Goal: Information Seeking & Learning: Learn about a topic

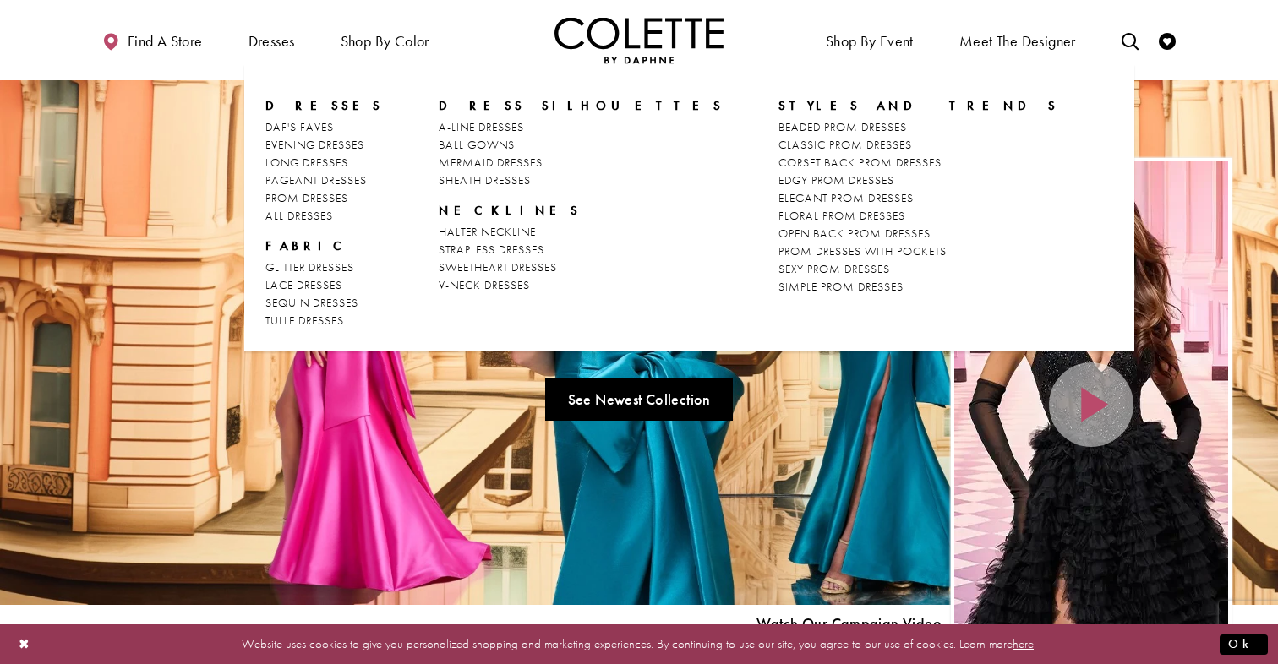
click at [291, 105] on span "Dresses" at bounding box center [324, 105] width 118 height 17
click at [301, 145] on span "EVENING DRESSES" at bounding box center [314, 144] width 99 height 15
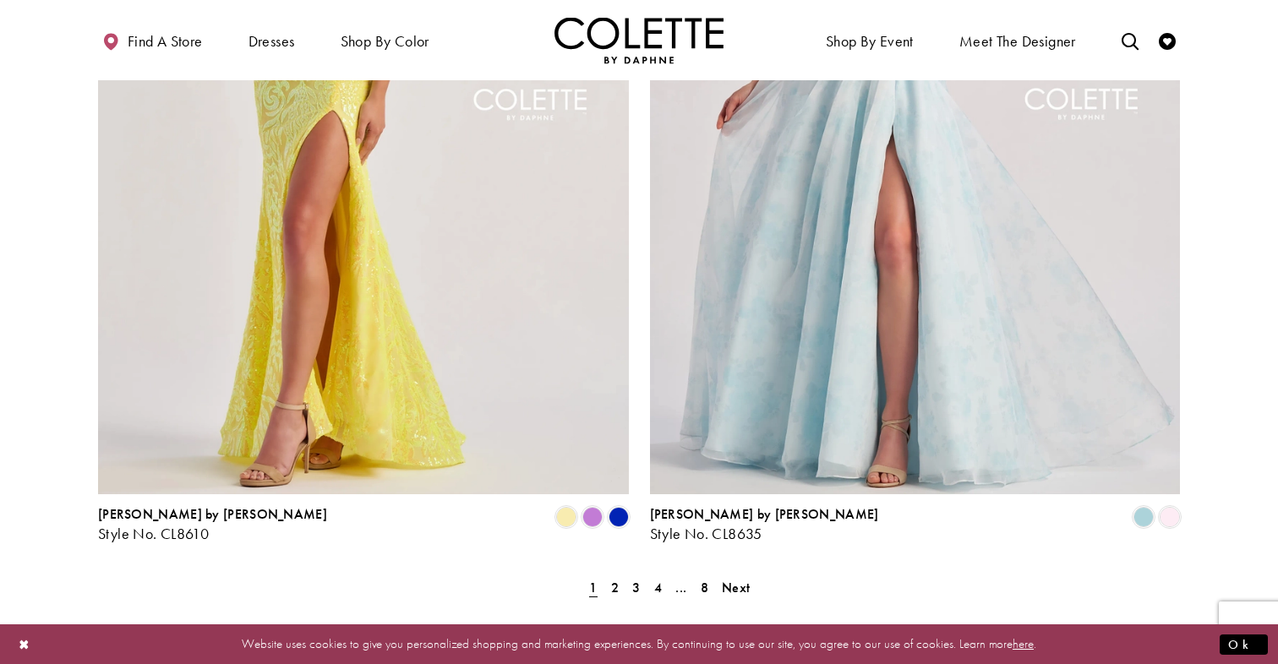
scroll to position [2926, 0]
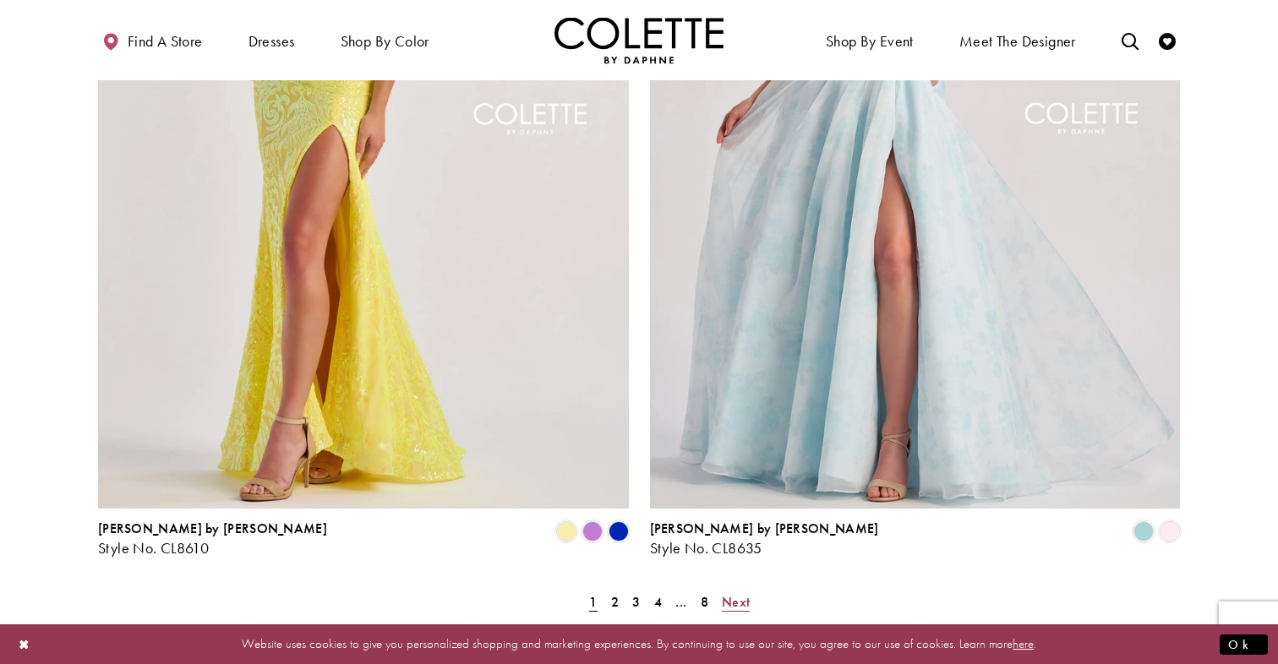
click at [740, 593] on span "Next" at bounding box center [736, 602] width 28 height 18
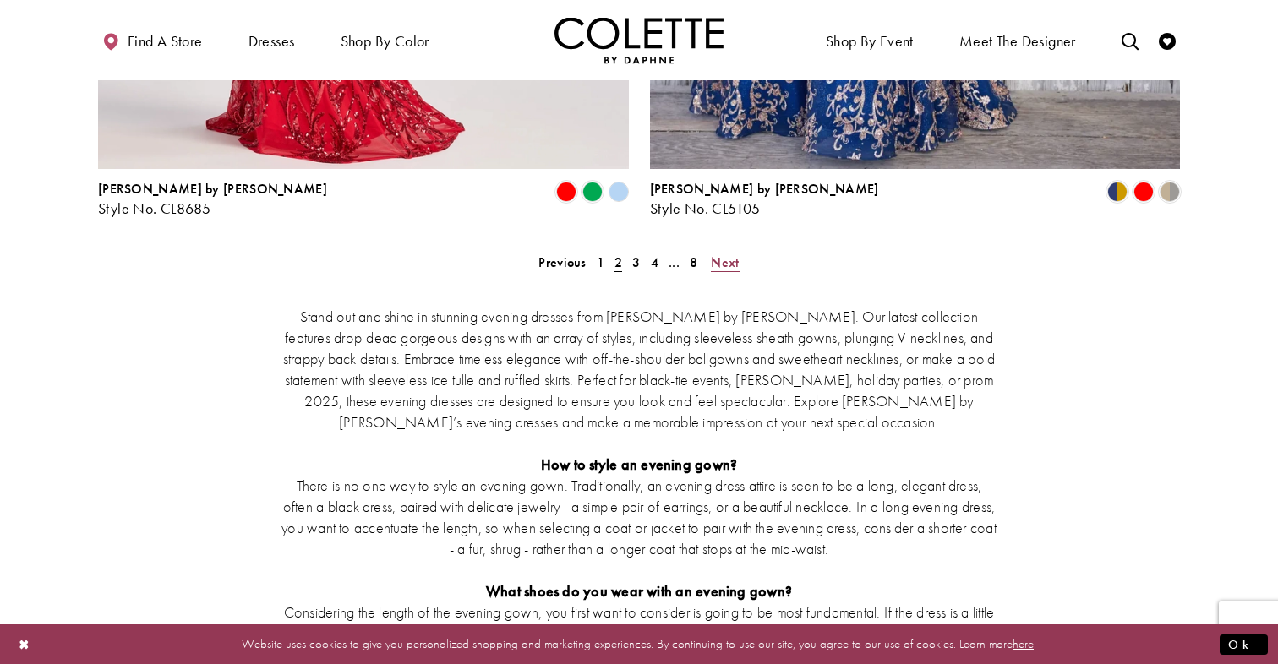
scroll to position [3301, 0]
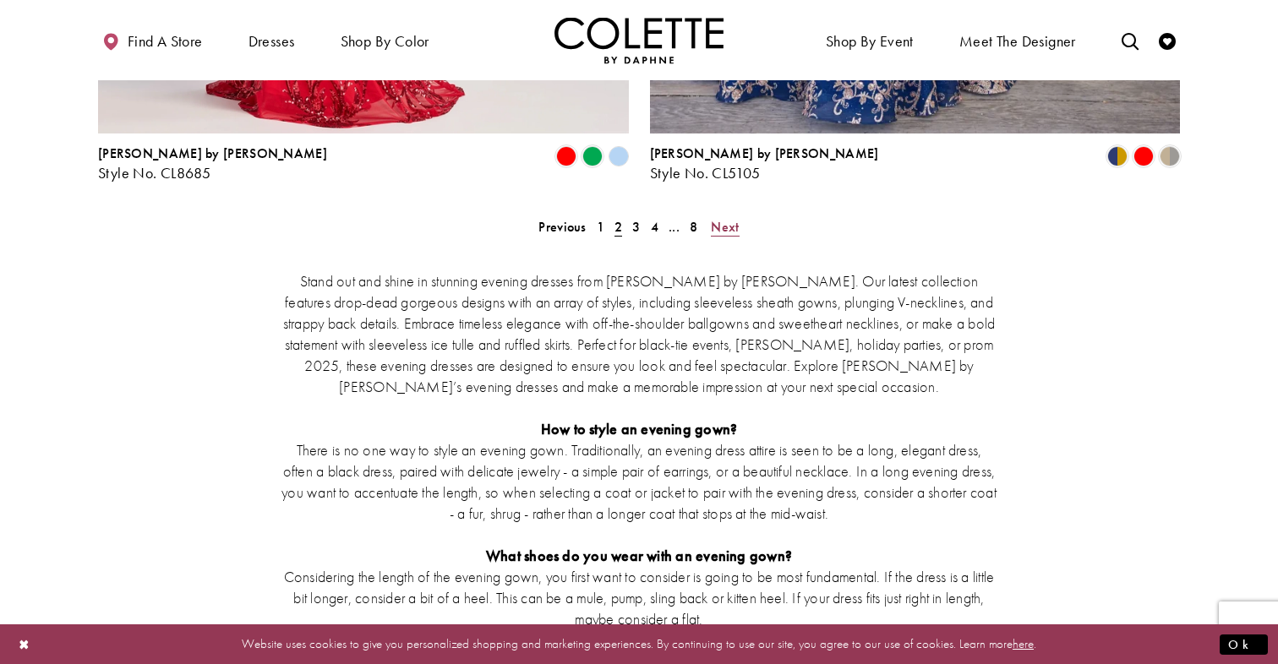
click at [717, 218] on span "Next" at bounding box center [725, 227] width 28 height 18
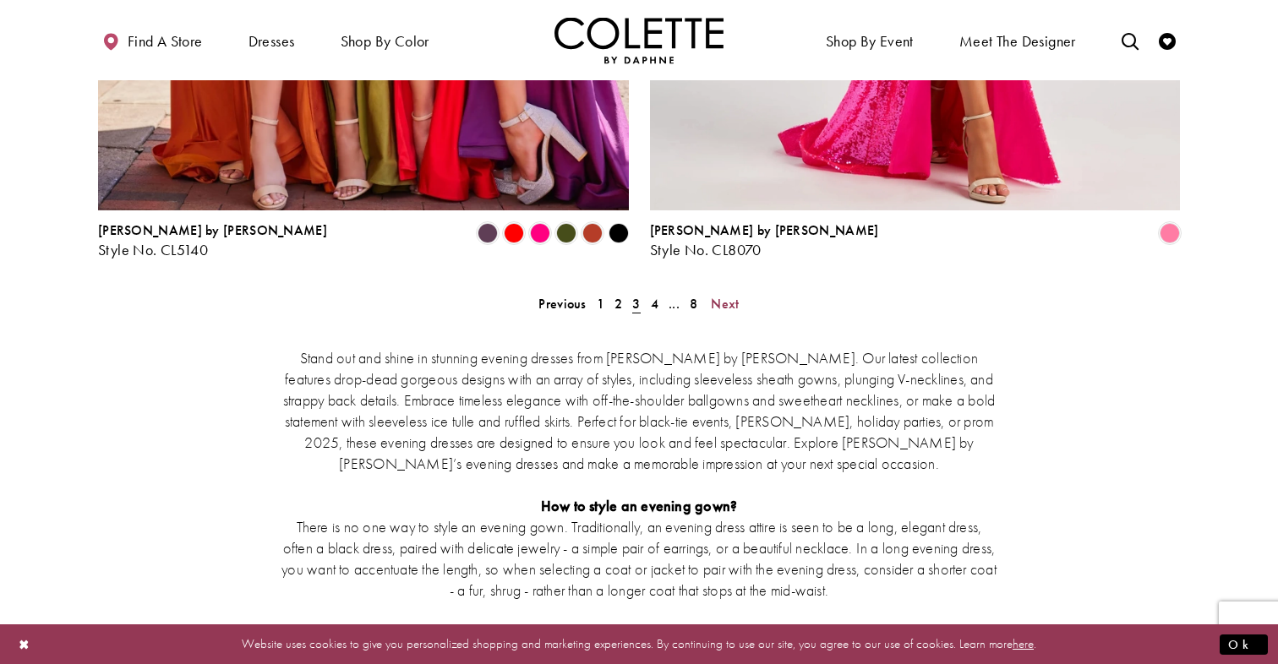
scroll to position [3227, 0]
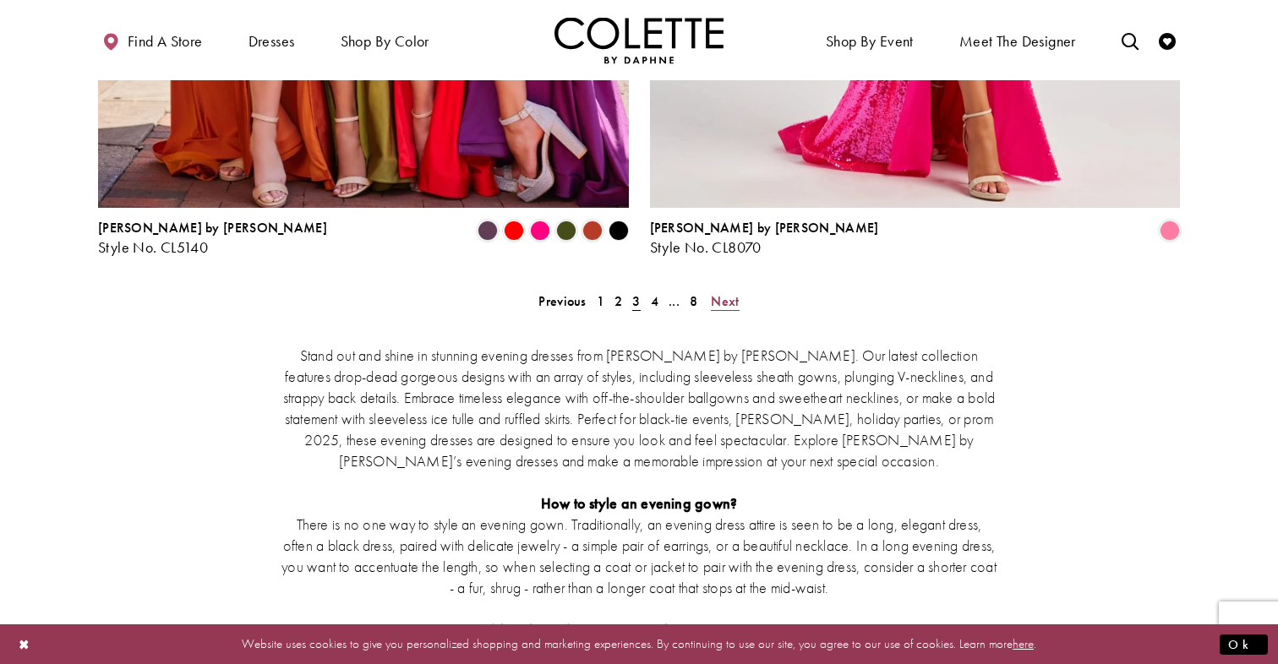
click at [727, 292] on span "Next" at bounding box center [725, 301] width 28 height 18
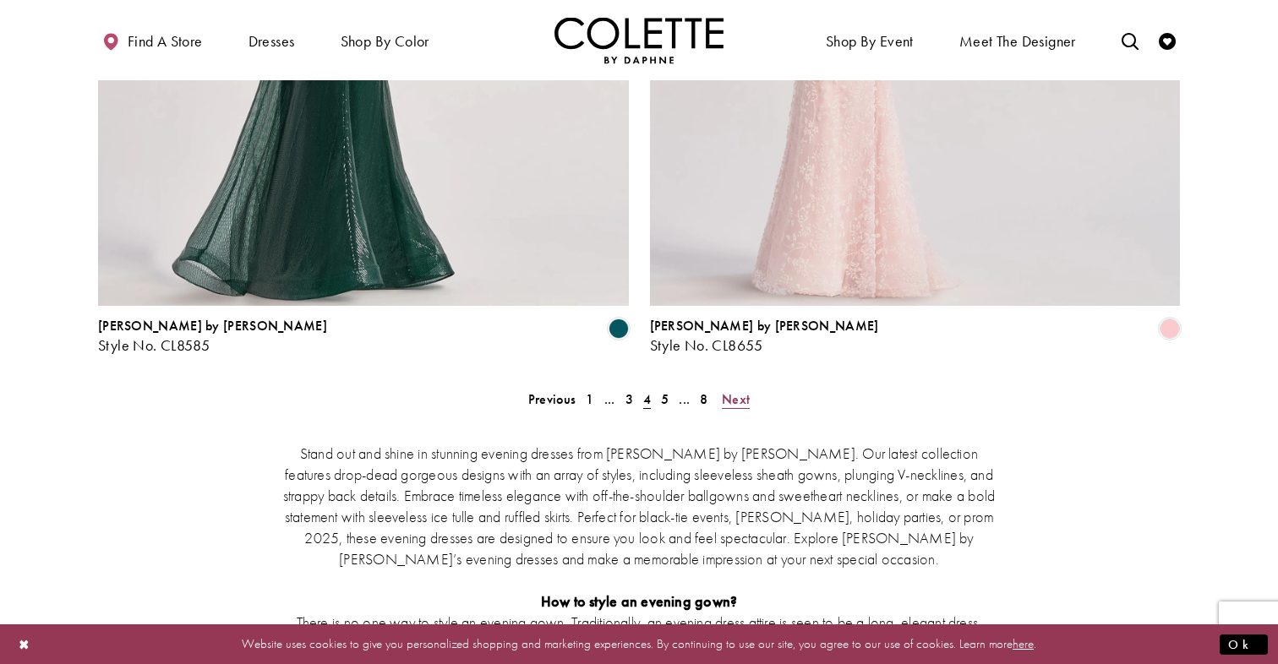
scroll to position [3132, 0]
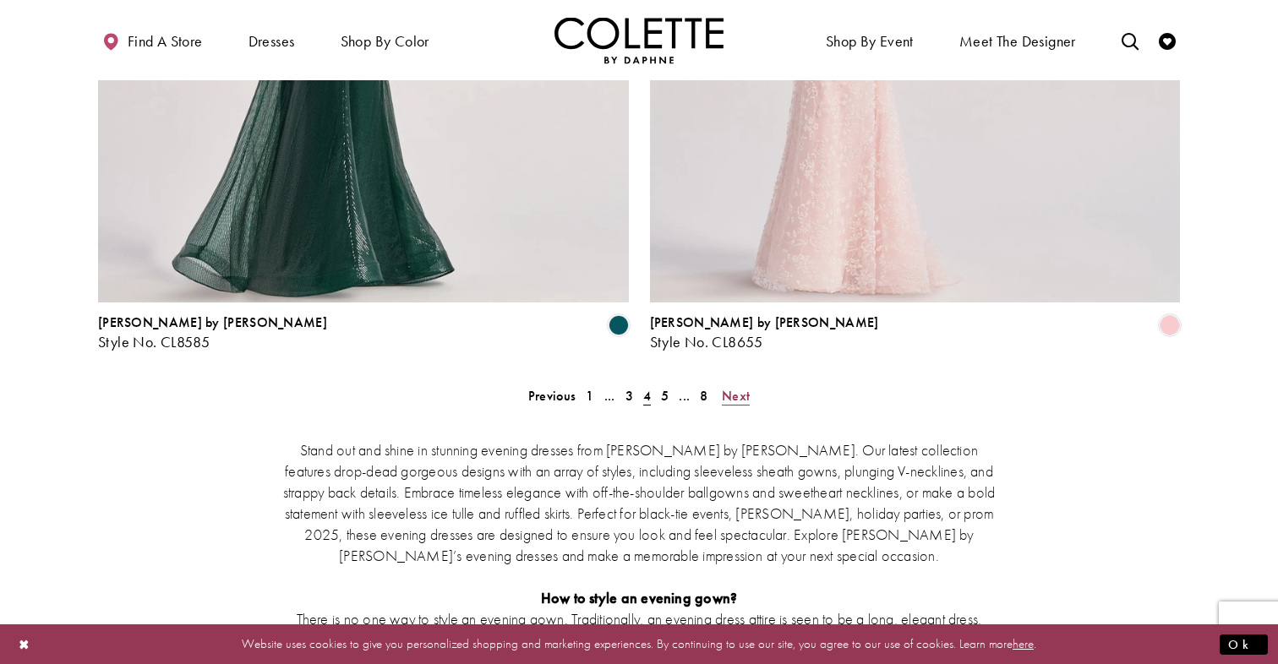
click at [727, 387] on span "Next" at bounding box center [736, 396] width 28 height 18
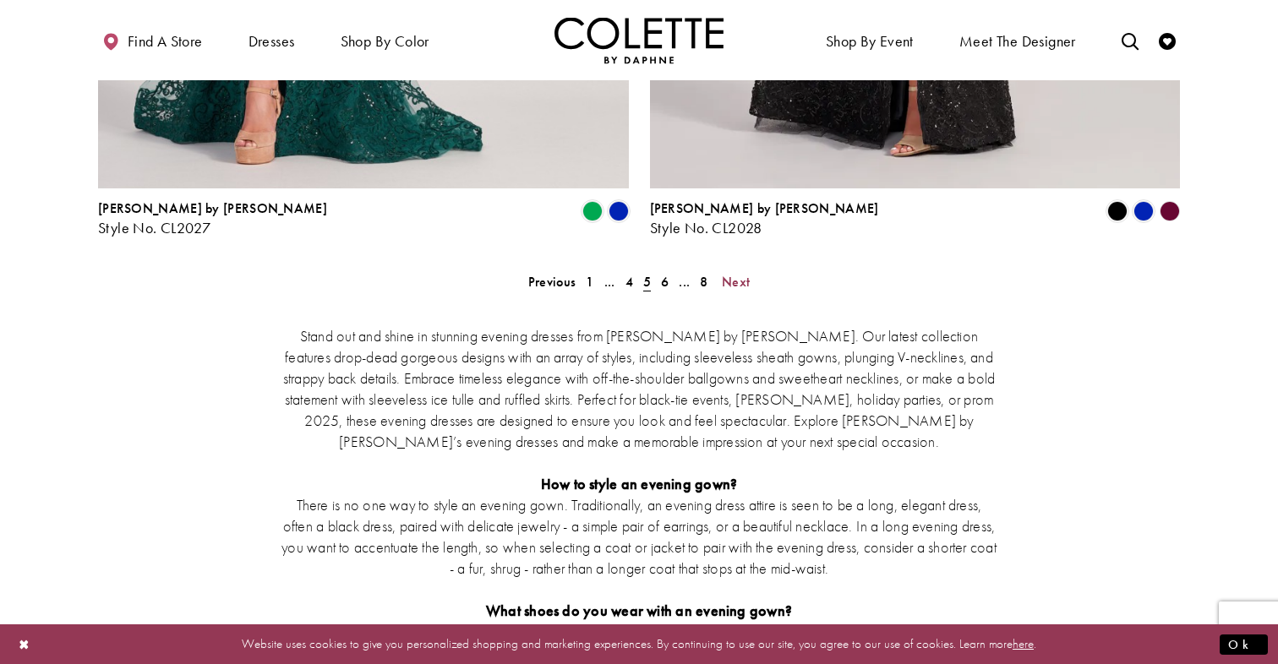
scroll to position [3249, 0]
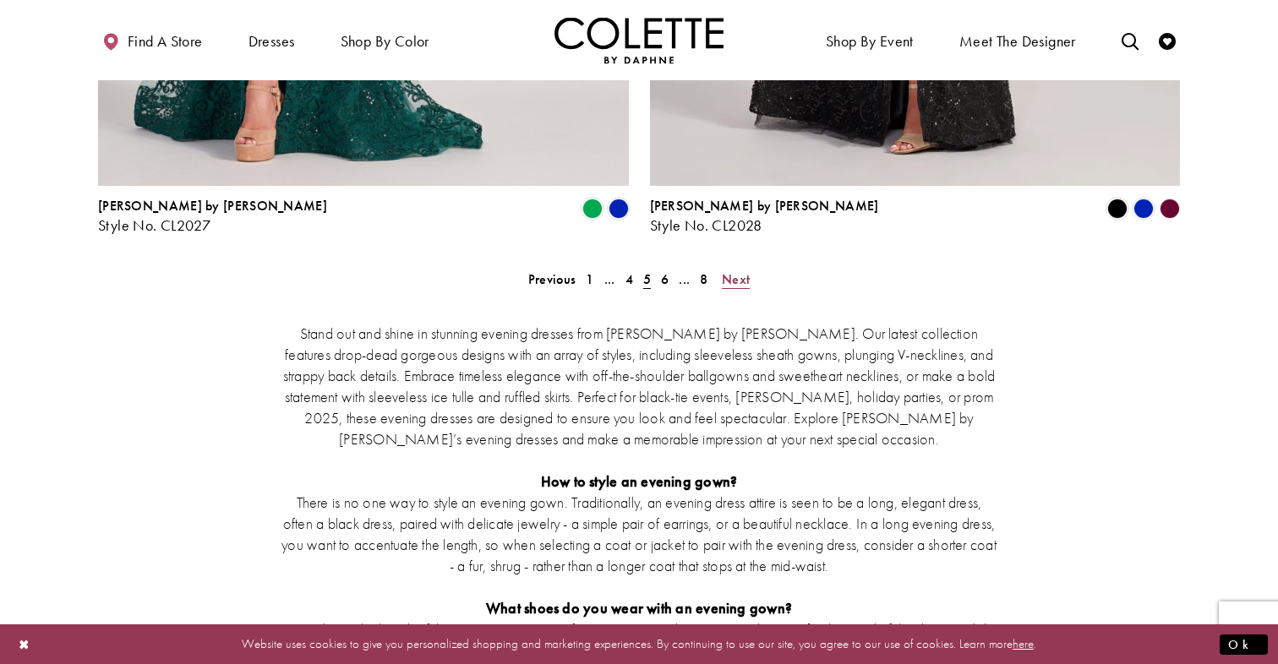
click at [725, 270] on span "Next" at bounding box center [736, 279] width 28 height 18
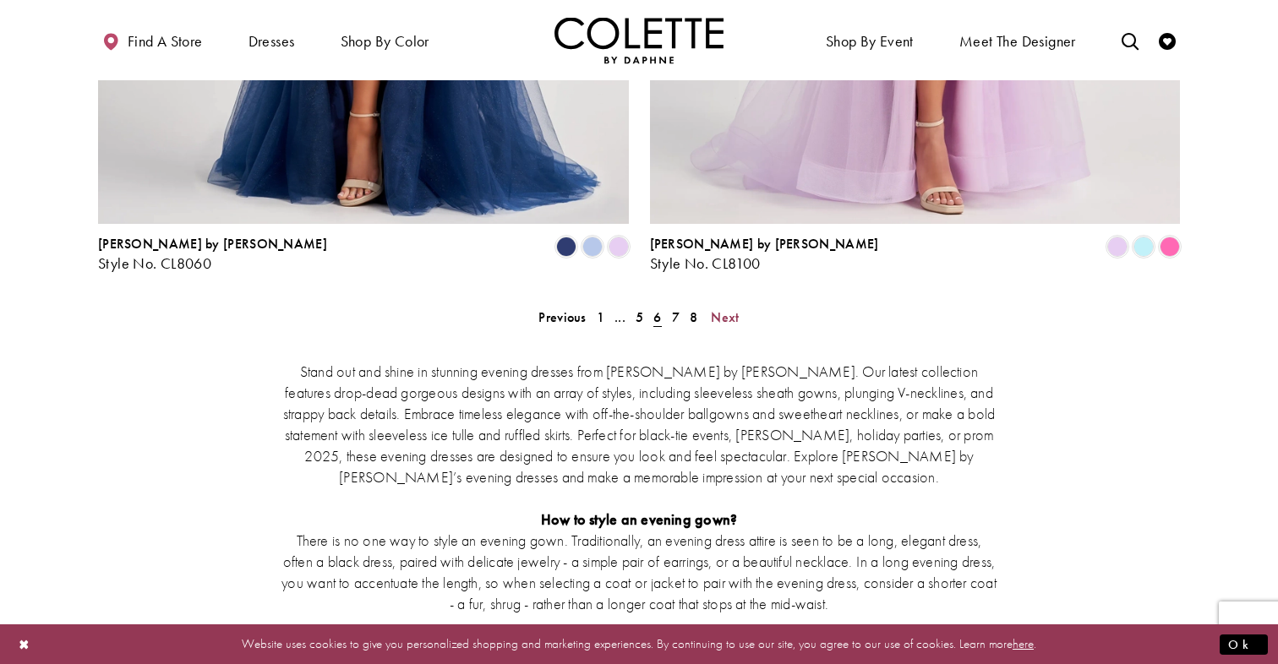
scroll to position [3227, 0]
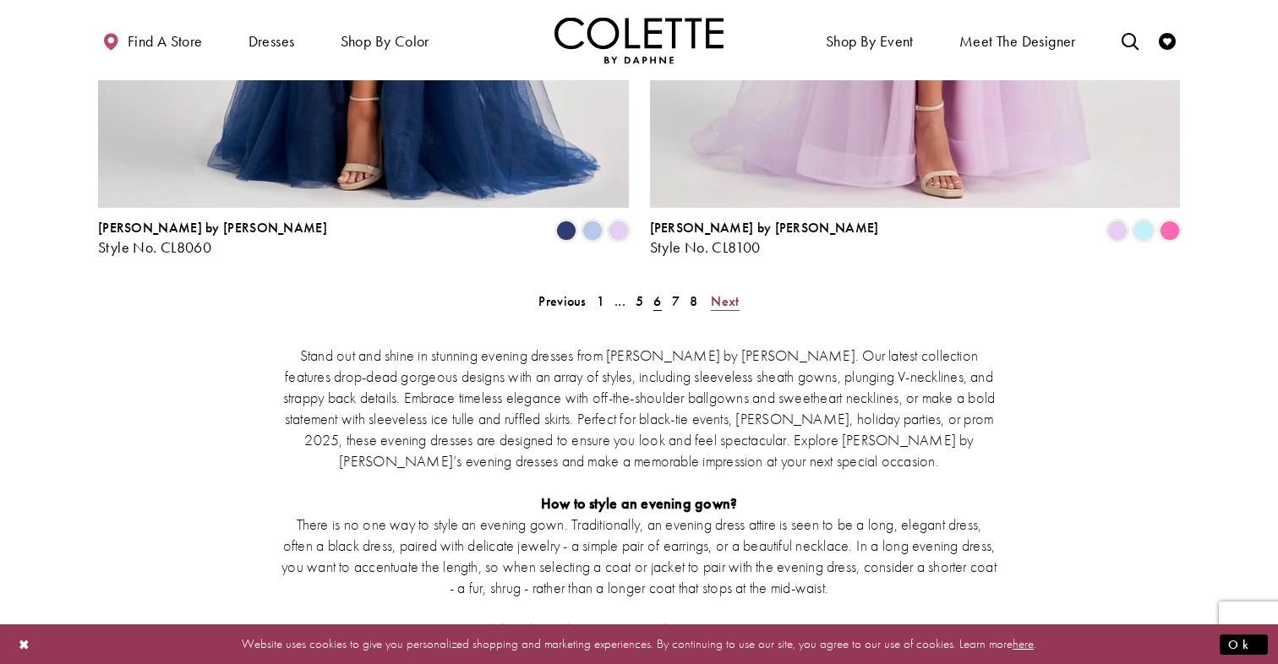
click at [730, 292] on span "Next" at bounding box center [725, 301] width 28 height 18
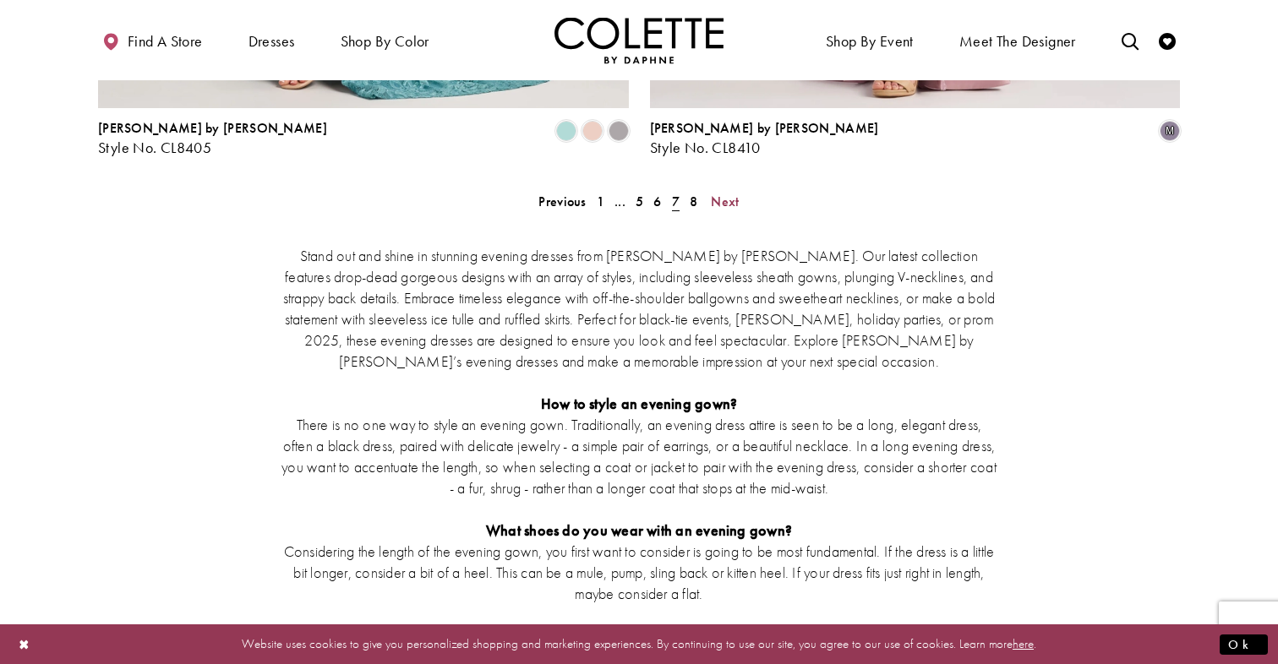
scroll to position [3343, 0]
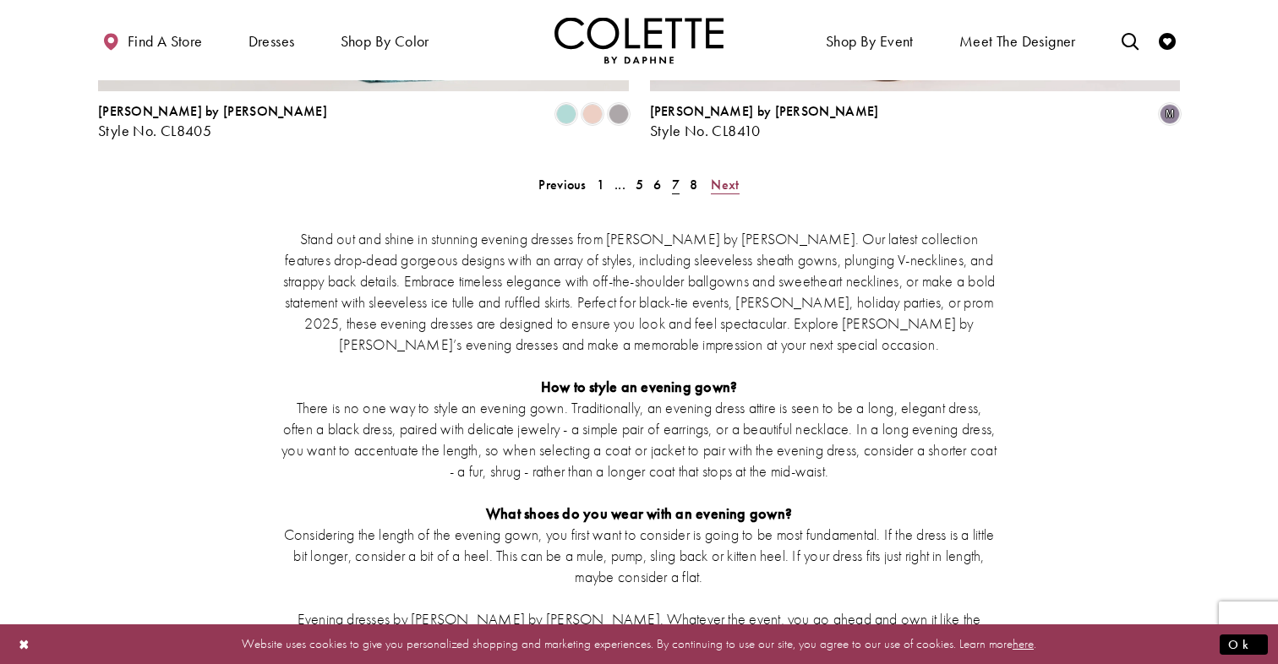
click at [723, 176] on span "Next" at bounding box center [725, 185] width 28 height 18
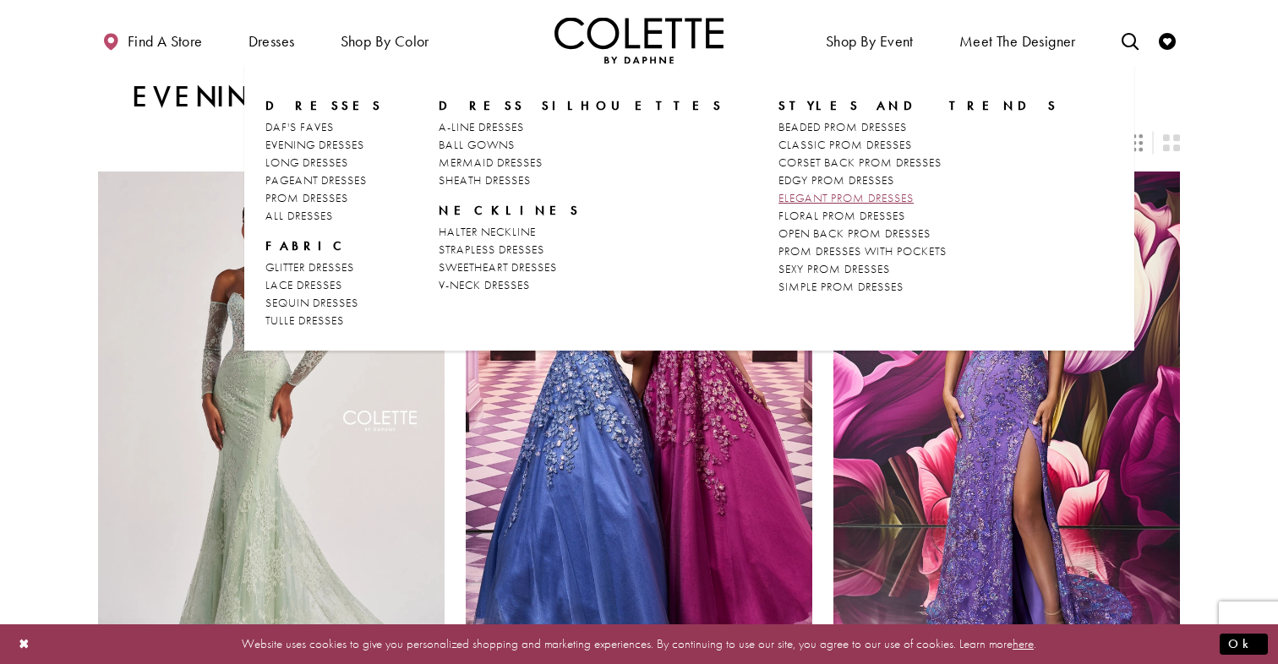
click at [778, 199] on span "ELEGANT PROM DRESSES" at bounding box center [845, 197] width 135 height 15
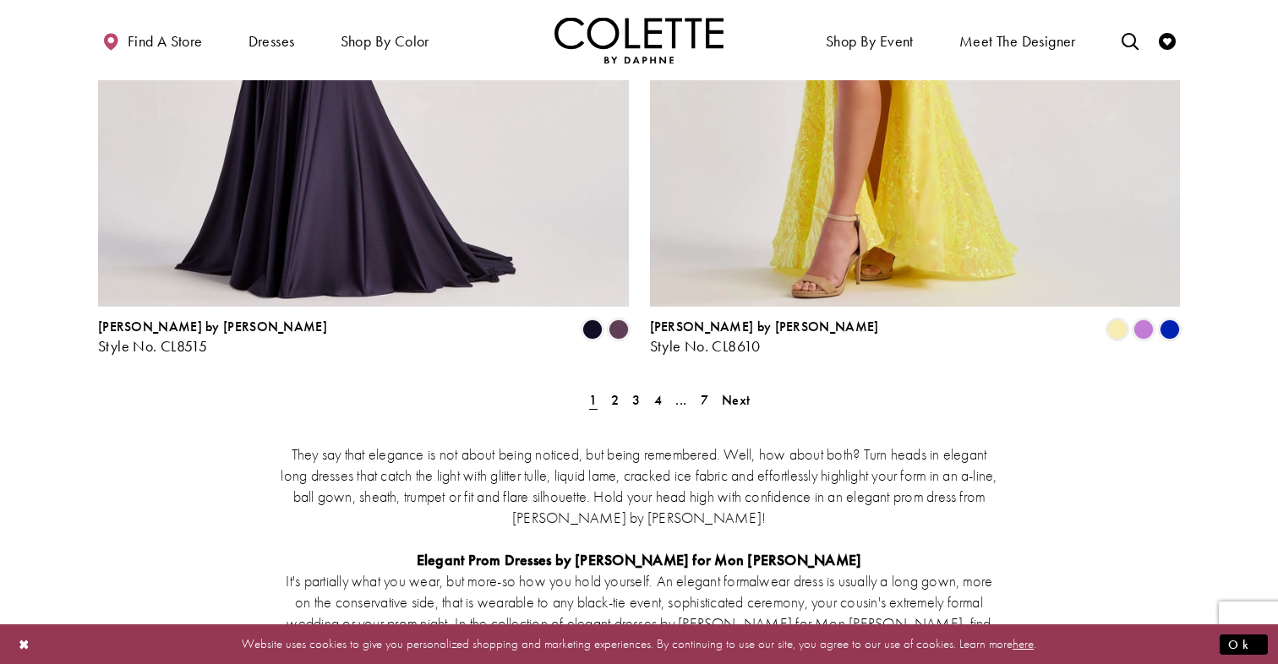
scroll to position [3140, 0]
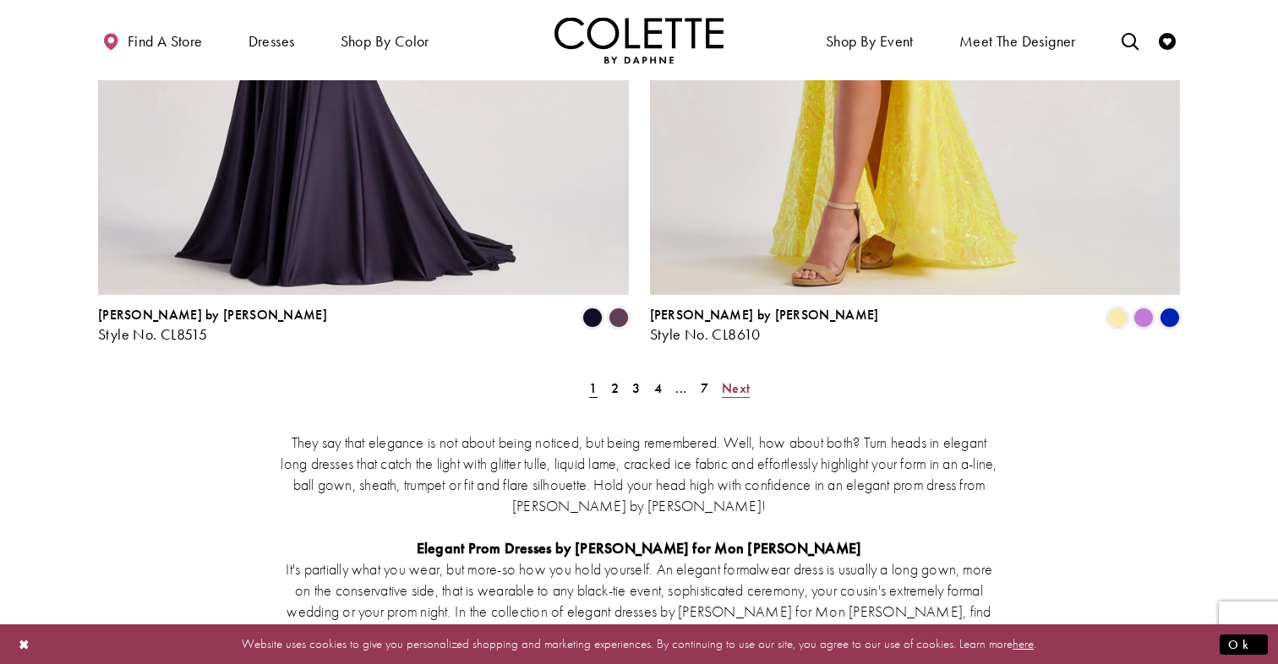
click at [739, 379] on span "Next" at bounding box center [736, 388] width 28 height 18
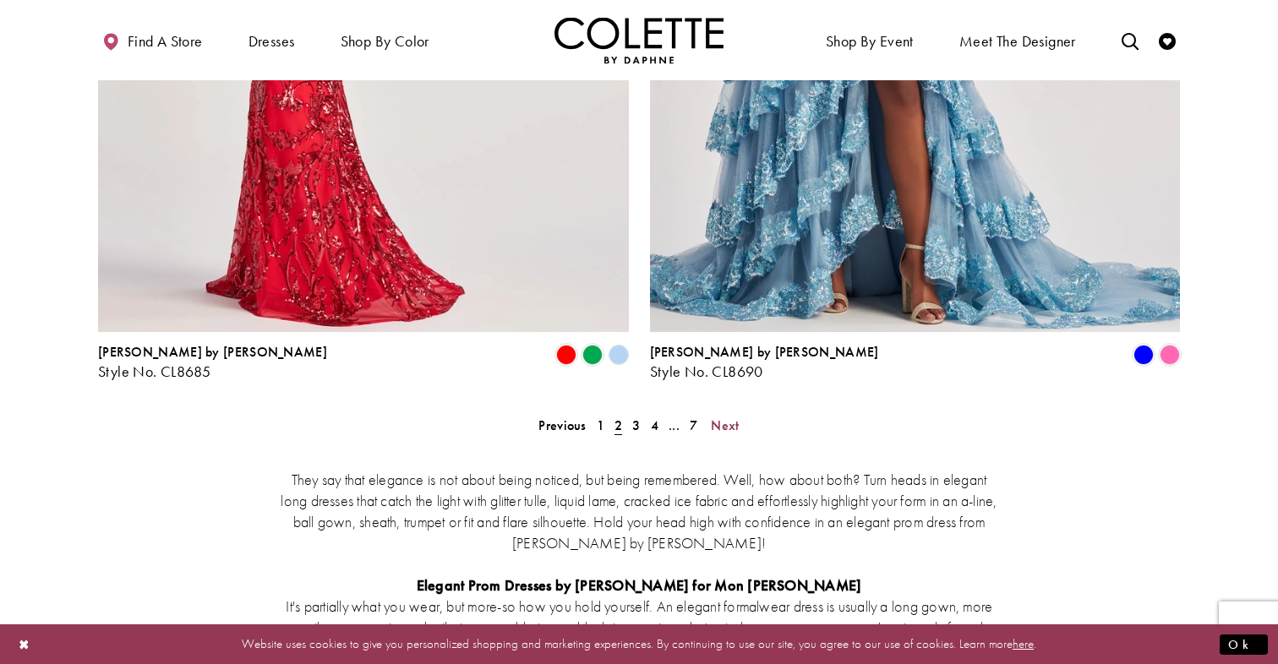
scroll to position [3107, 0]
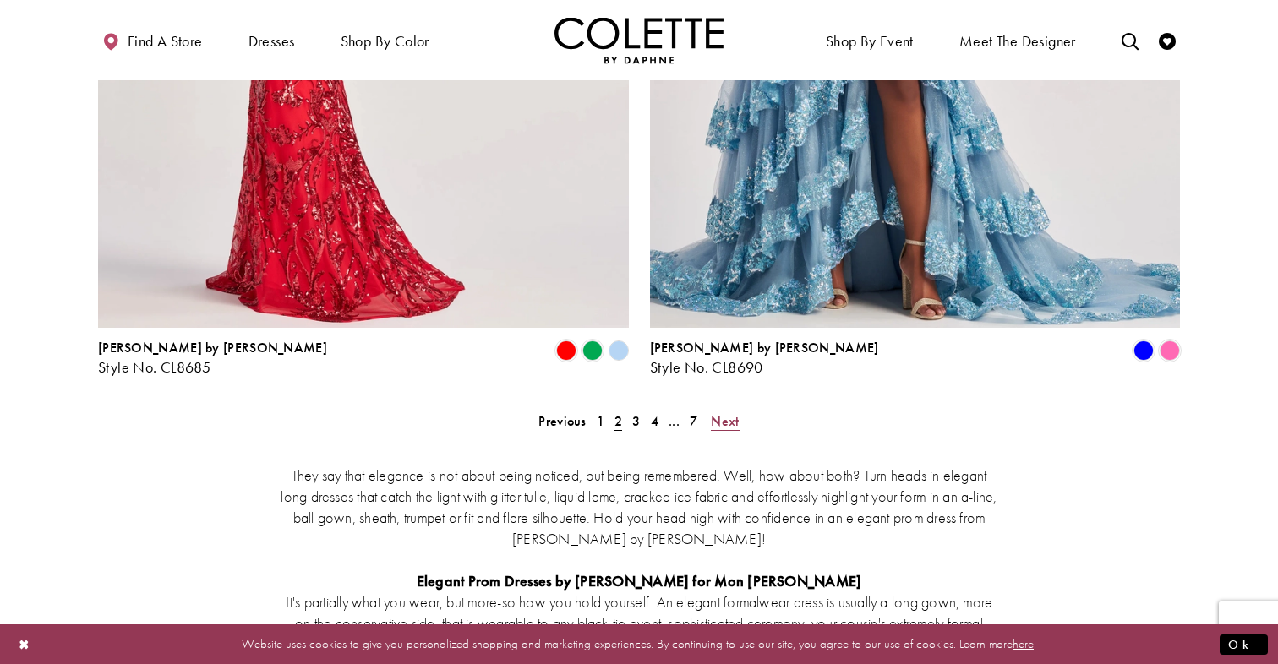
click at [741, 409] on link "Next" at bounding box center [724, 421] width 38 height 25
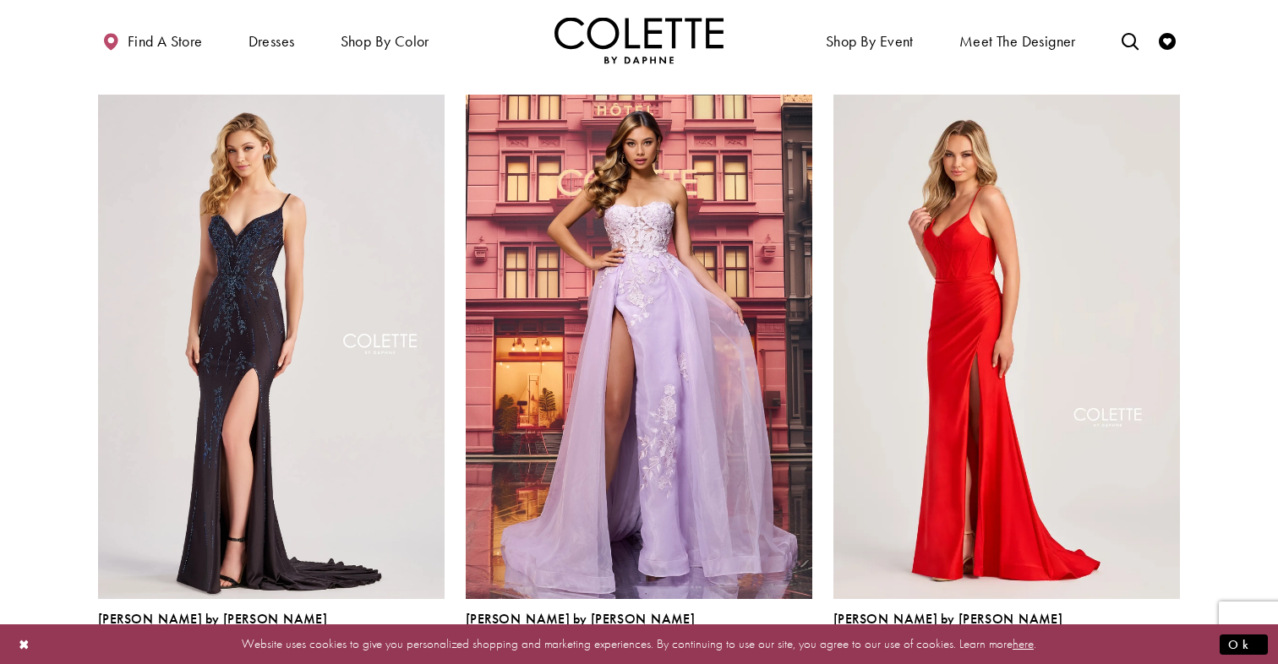
scroll to position [699, 0]
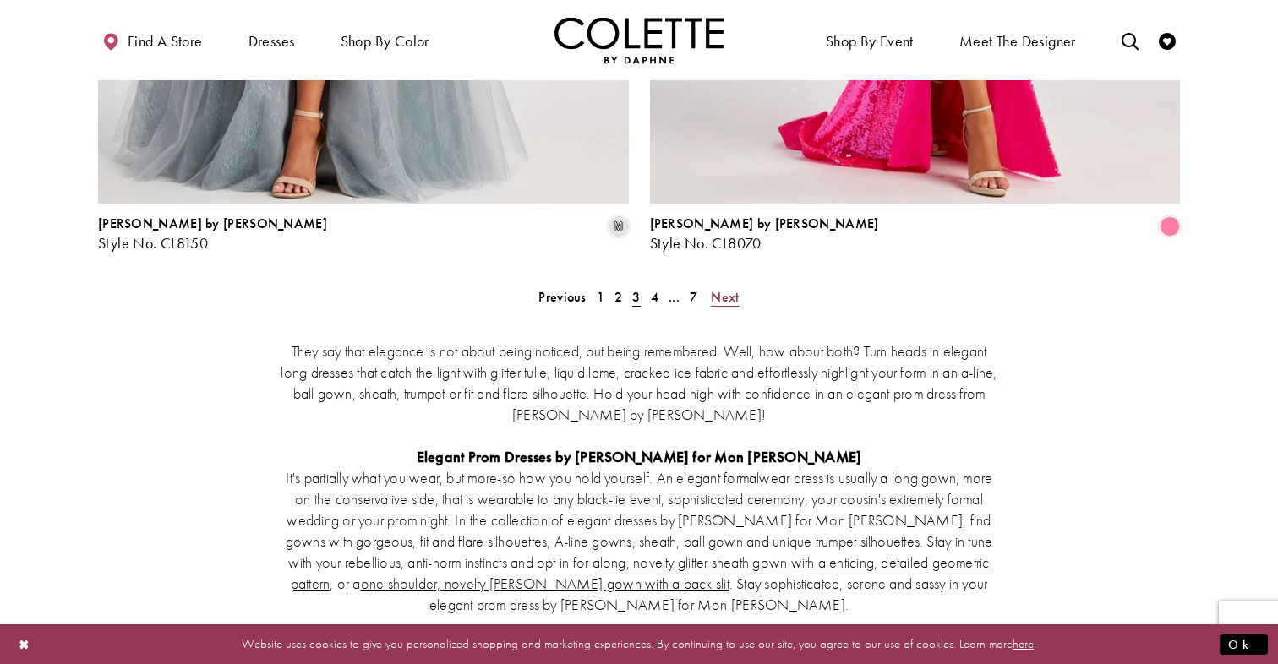
click at [717, 288] on span "Next" at bounding box center [725, 297] width 28 height 18
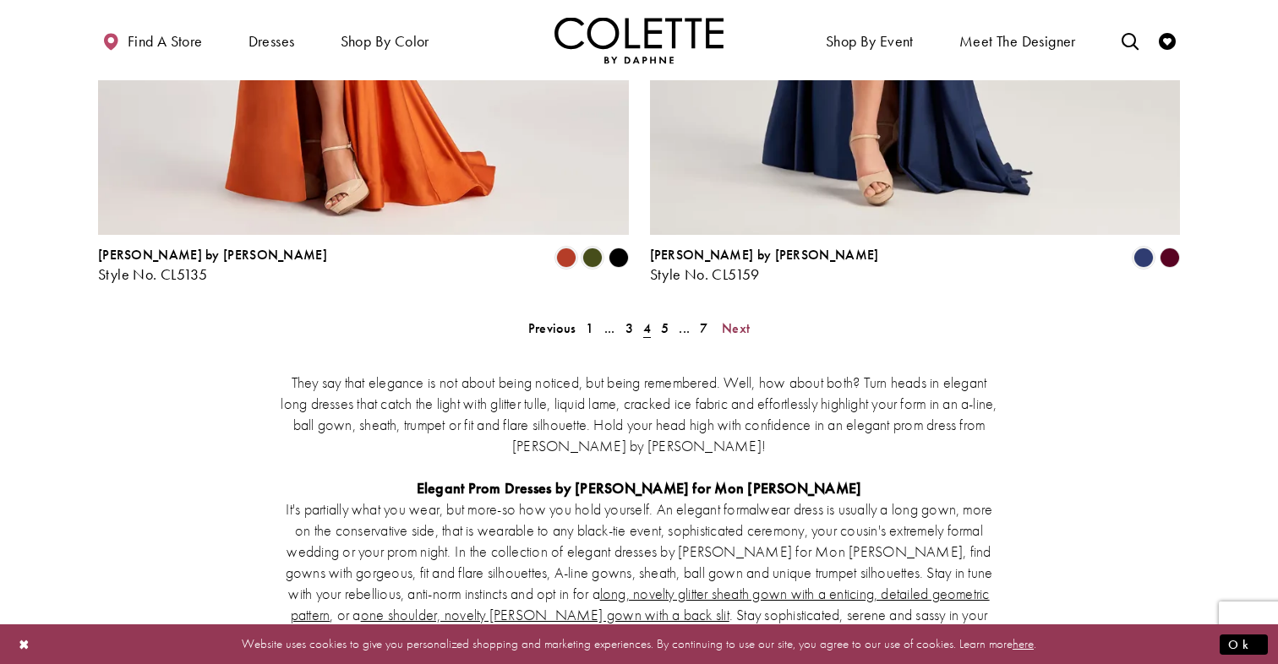
scroll to position [3201, 0]
click at [733, 319] on span "Next" at bounding box center [736, 328] width 28 height 18
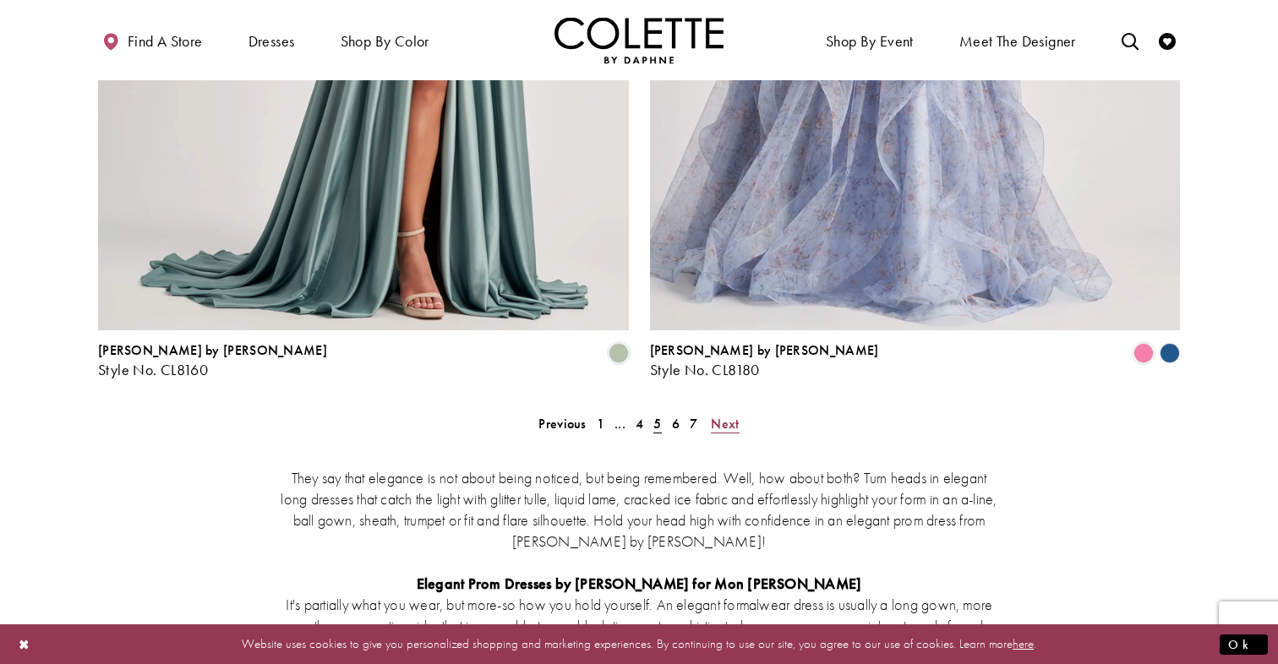
scroll to position [3111, 0]
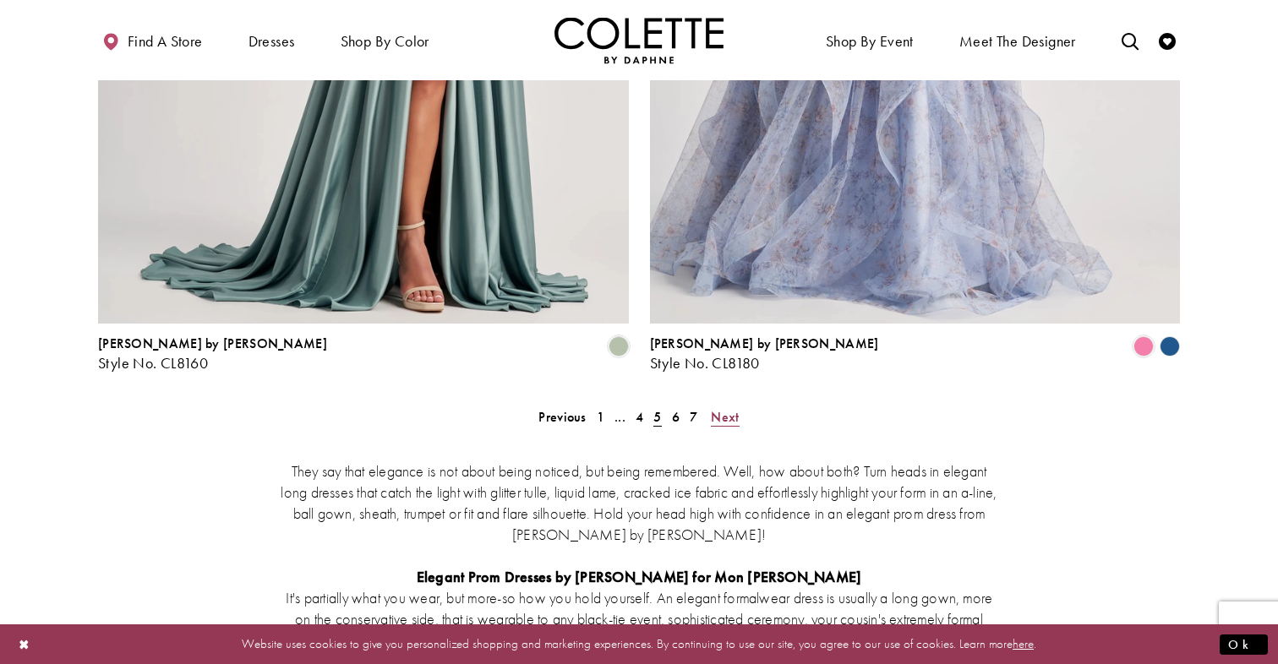
click at [724, 408] on span "Next" at bounding box center [725, 417] width 28 height 18
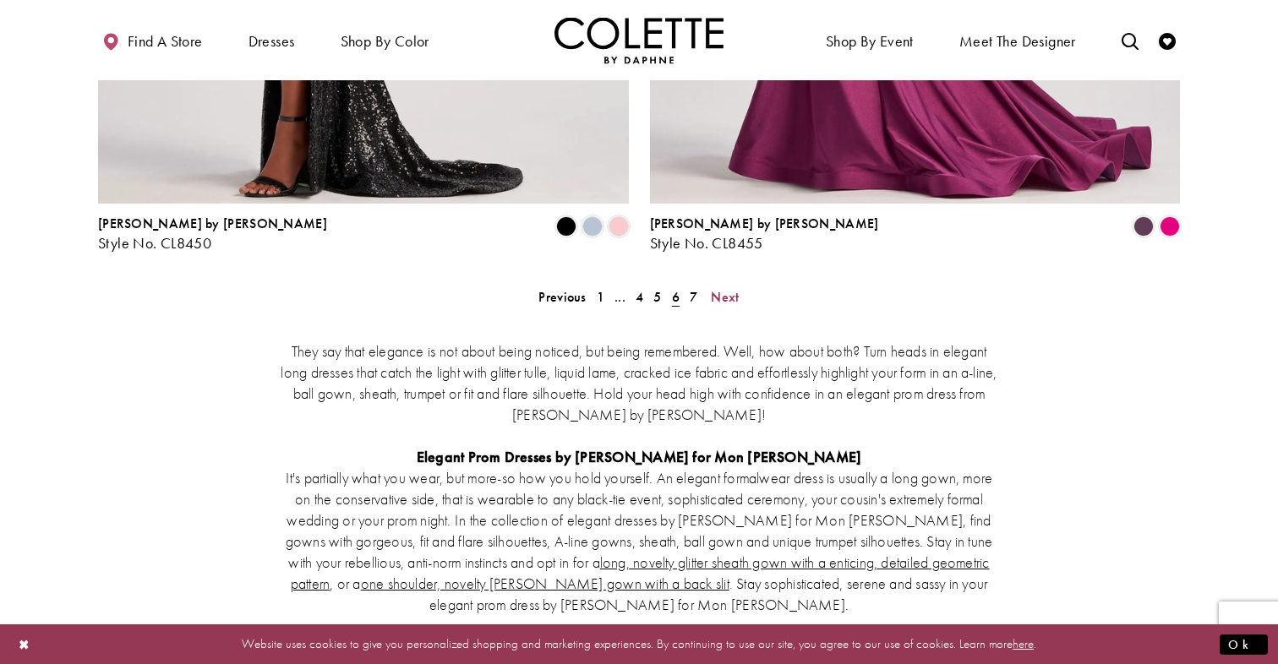
scroll to position [3233, 0]
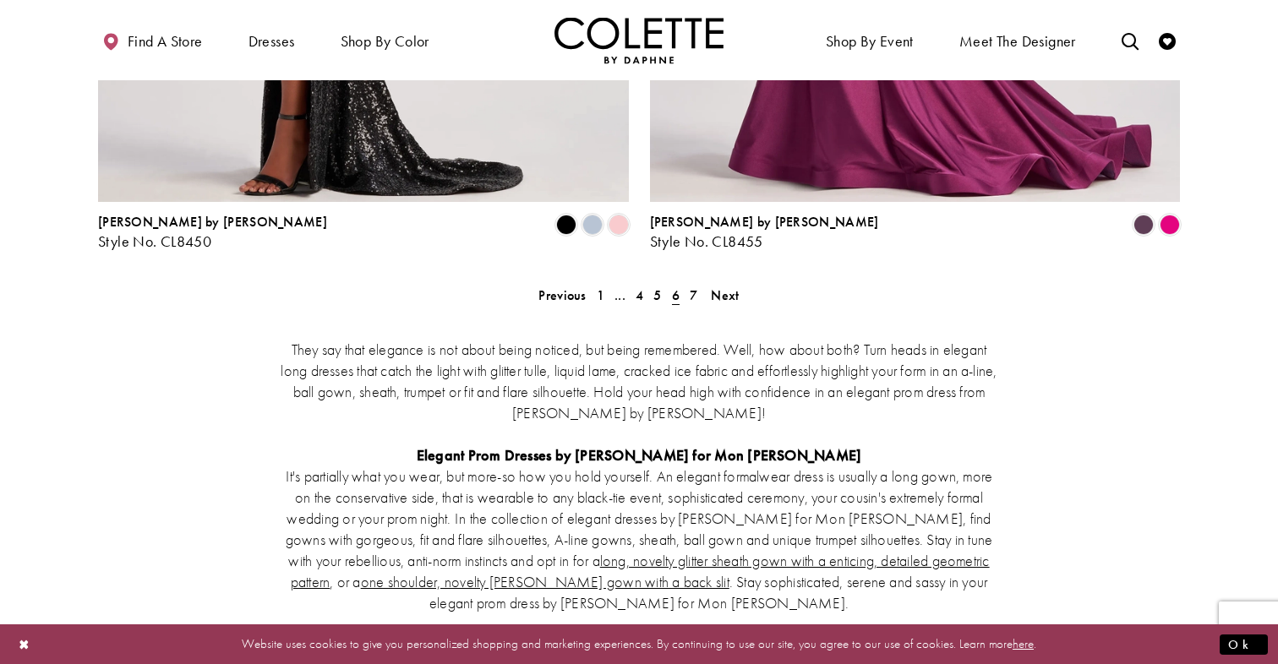
click at [727, 286] on span "Next" at bounding box center [725, 295] width 28 height 18
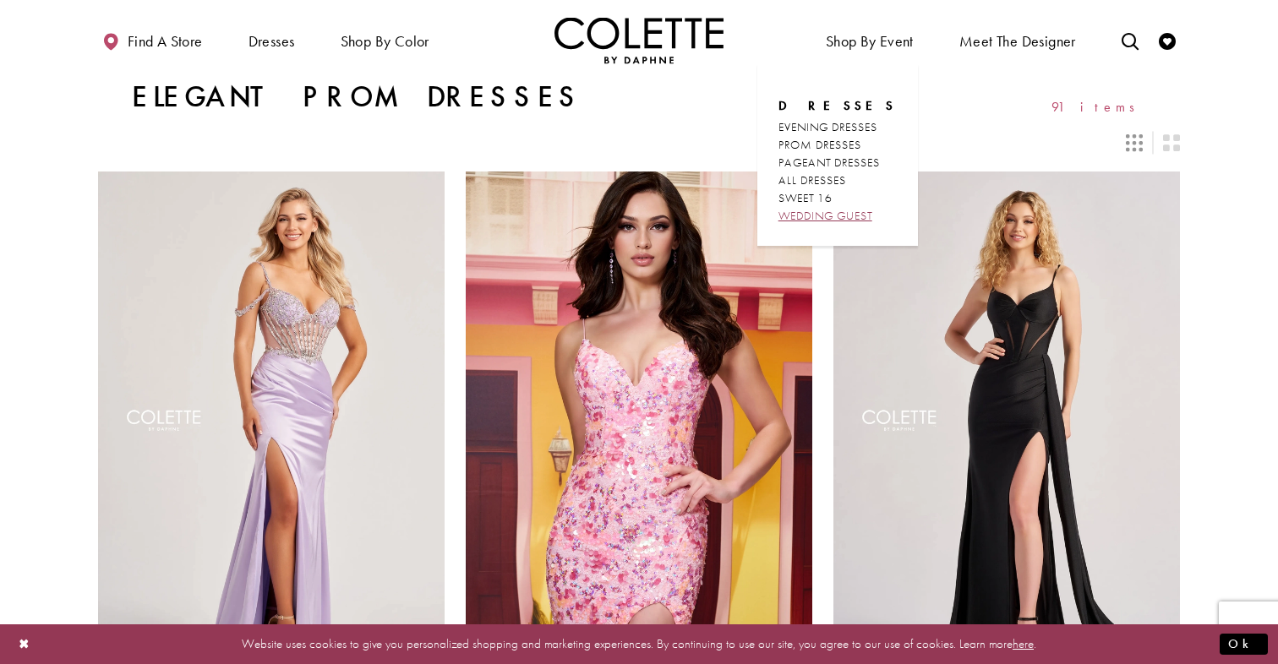
click at [817, 224] on link "WEDDING GUEST" at bounding box center [837, 216] width 118 height 18
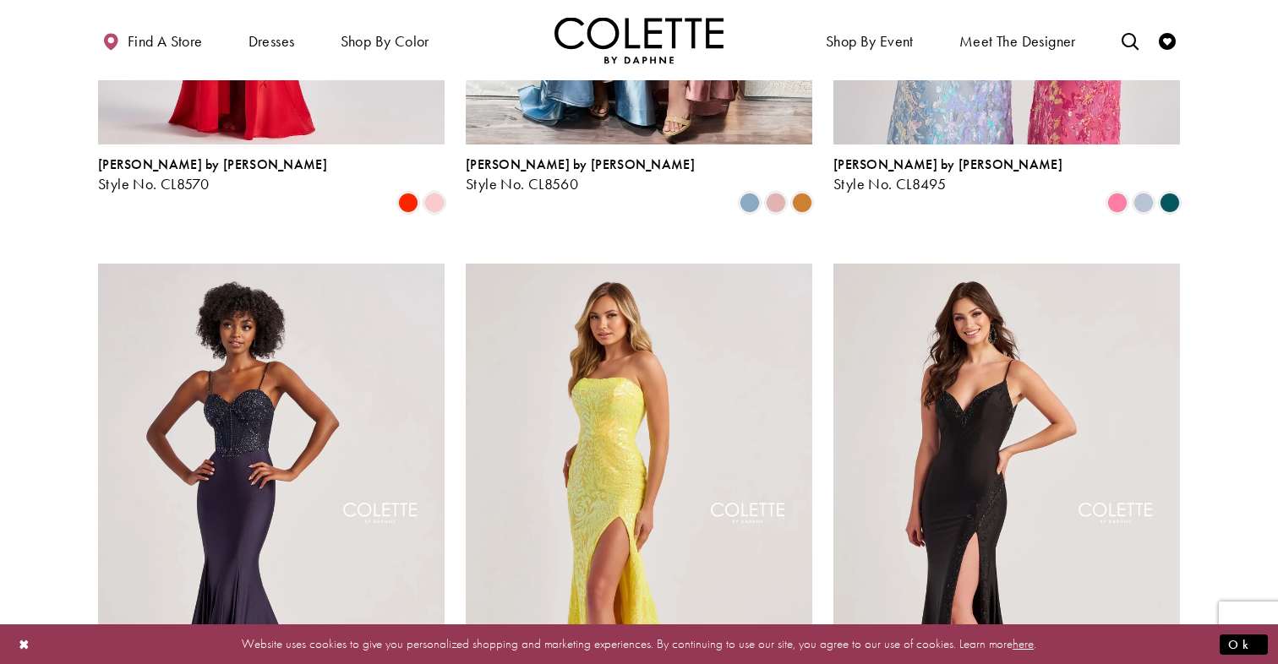
scroll to position [553, 0]
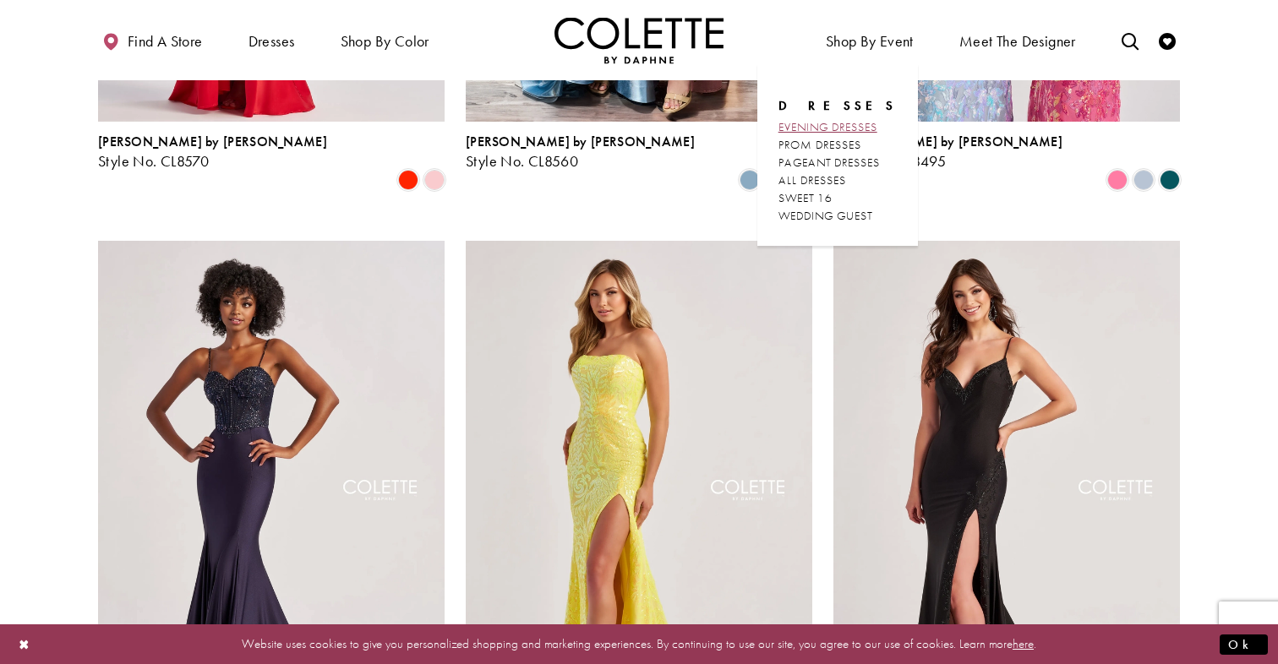
click at [867, 130] on span "EVENING DRESSES" at bounding box center [827, 126] width 99 height 15
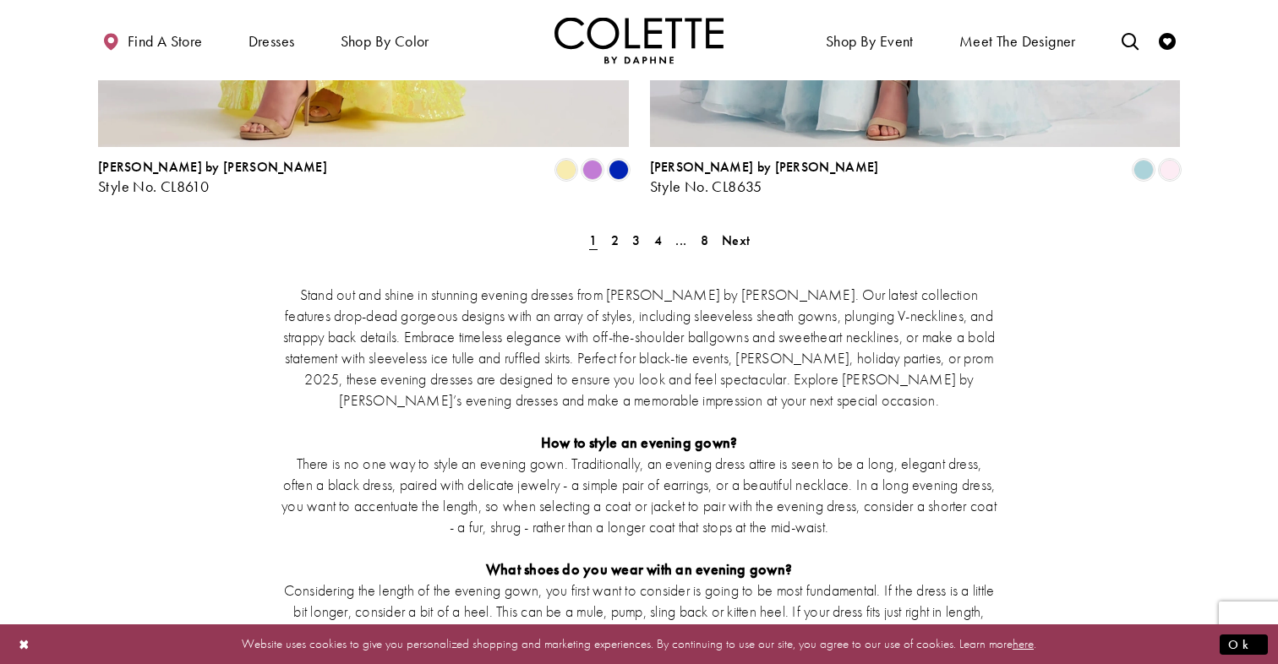
scroll to position [3276, 0]
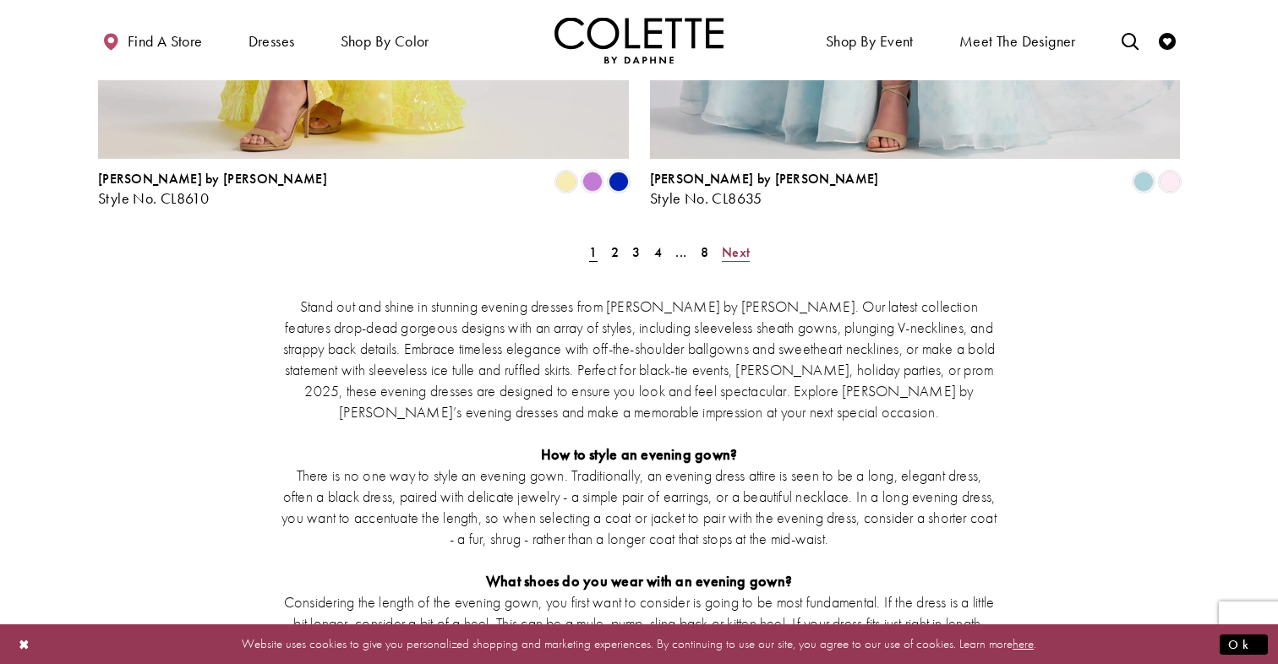
click at [738, 243] on span "Next" at bounding box center [736, 252] width 28 height 18
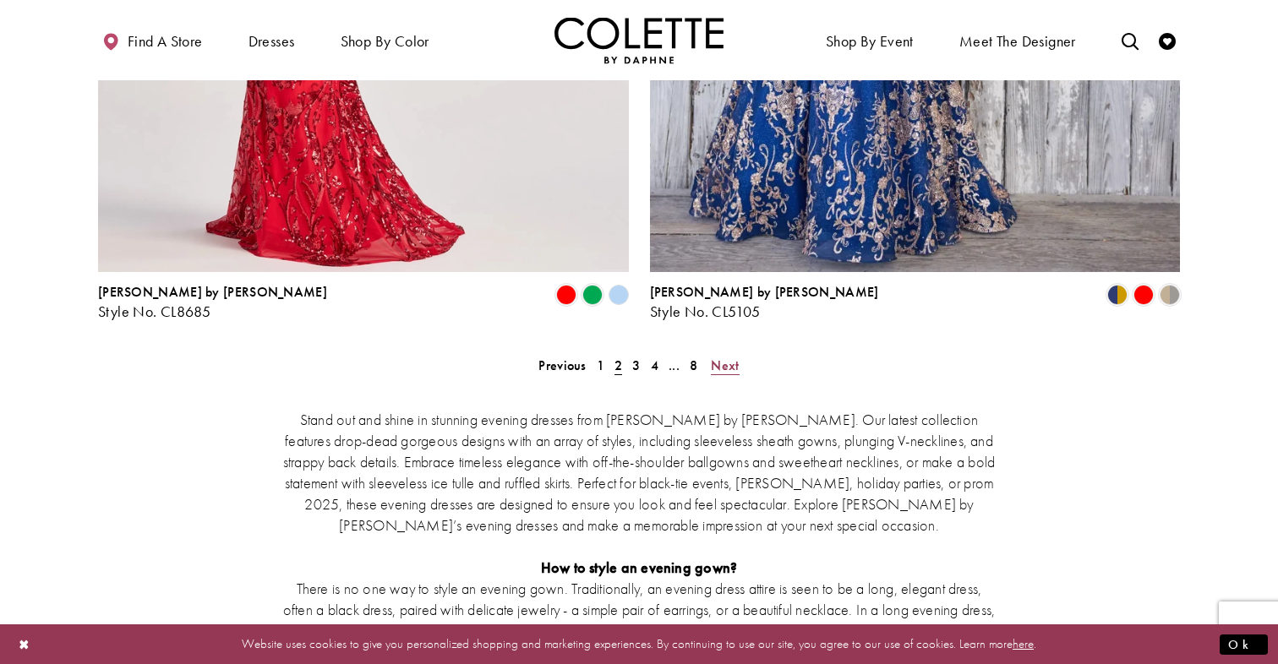
scroll to position [3174, 0]
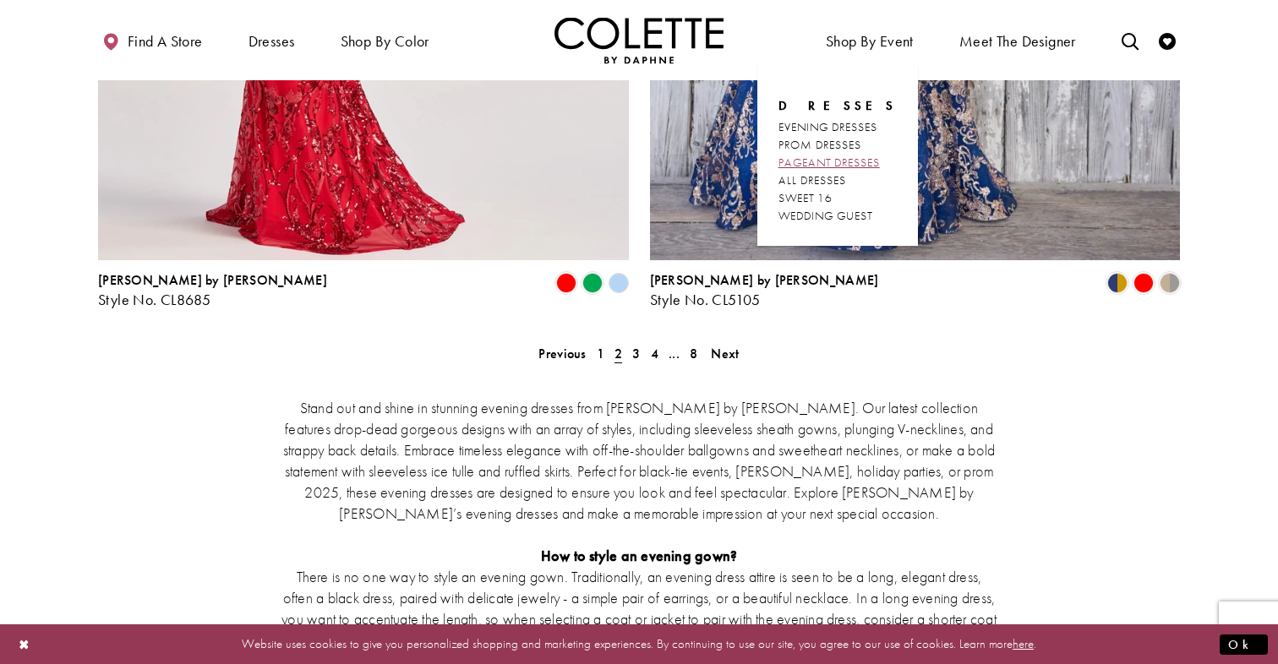
click at [858, 159] on span "PAGEANT DRESSES" at bounding box center [828, 162] width 101 height 15
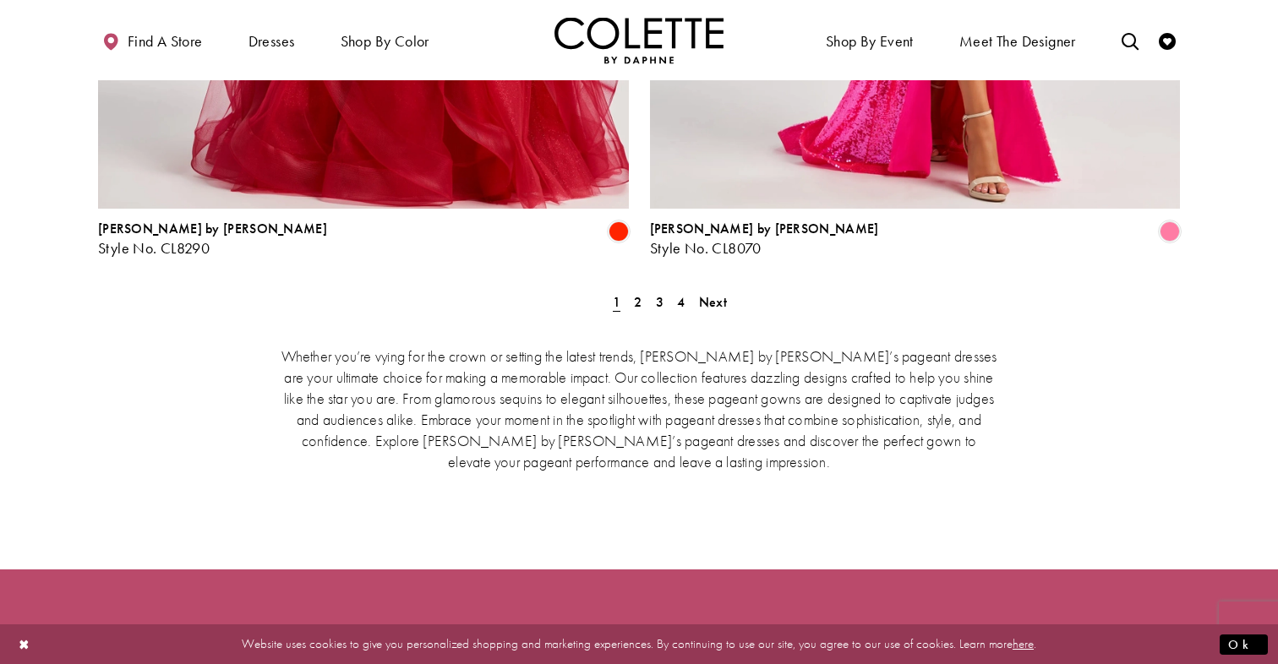
scroll to position [3146, 0]
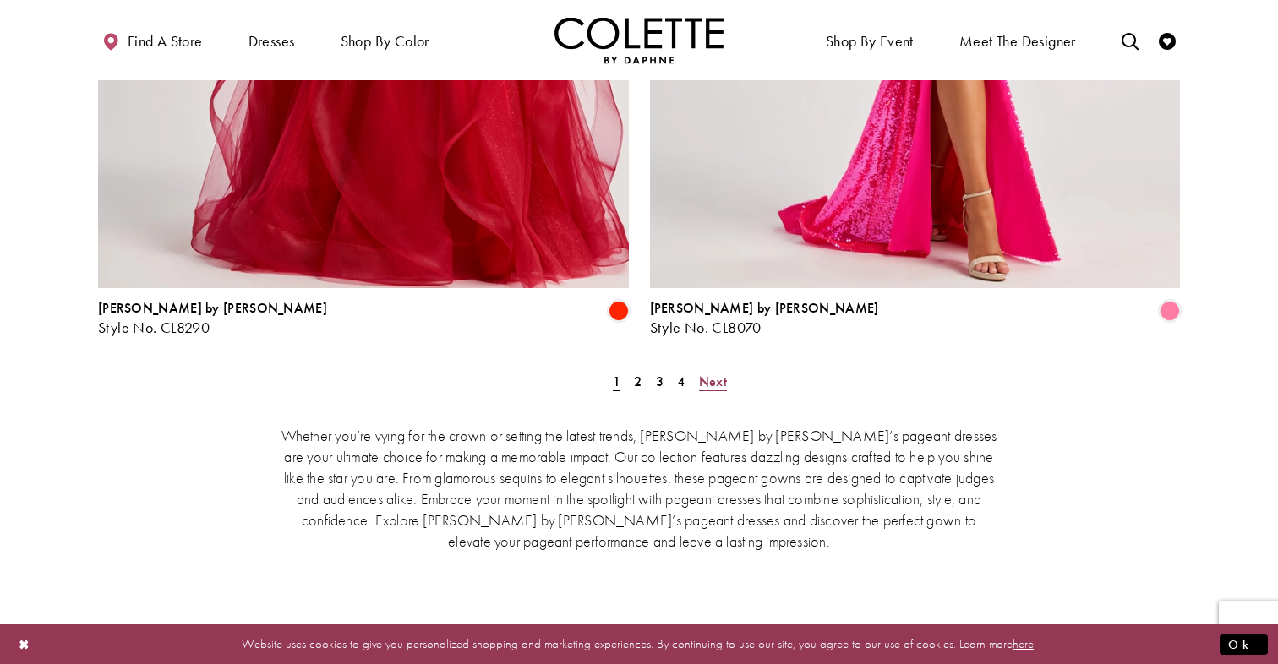
click at [714, 373] on span "Next" at bounding box center [713, 382] width 28 height 18
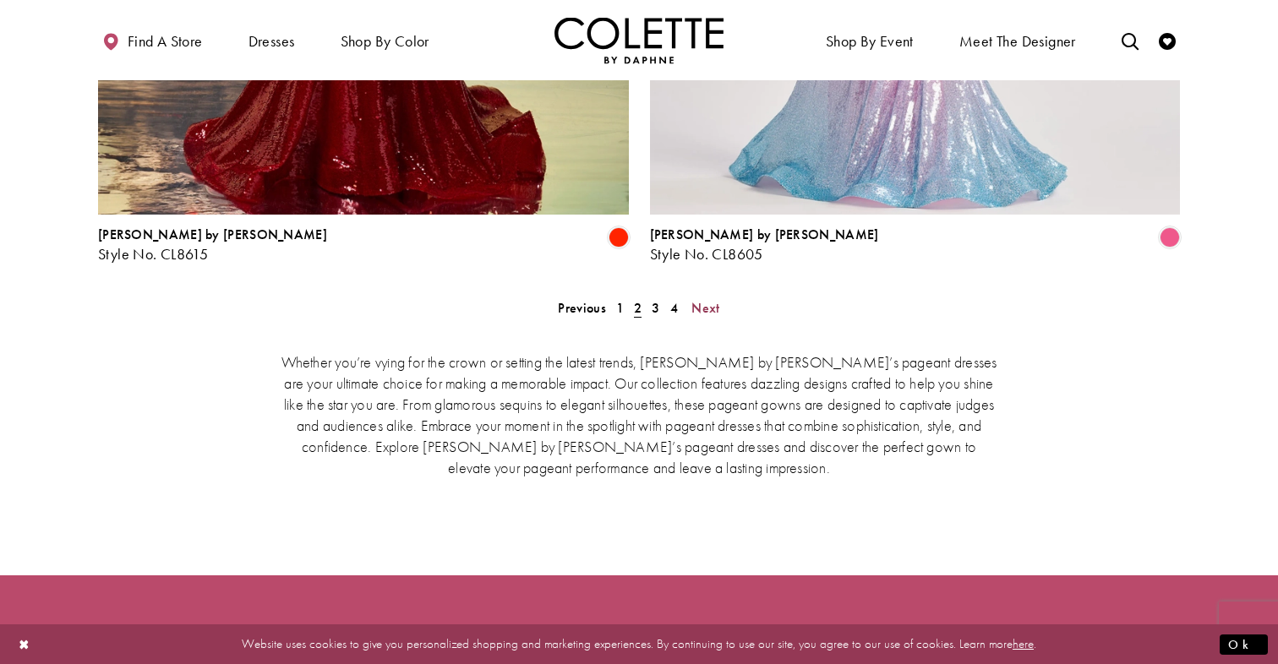
scroll to position [3245, 0]
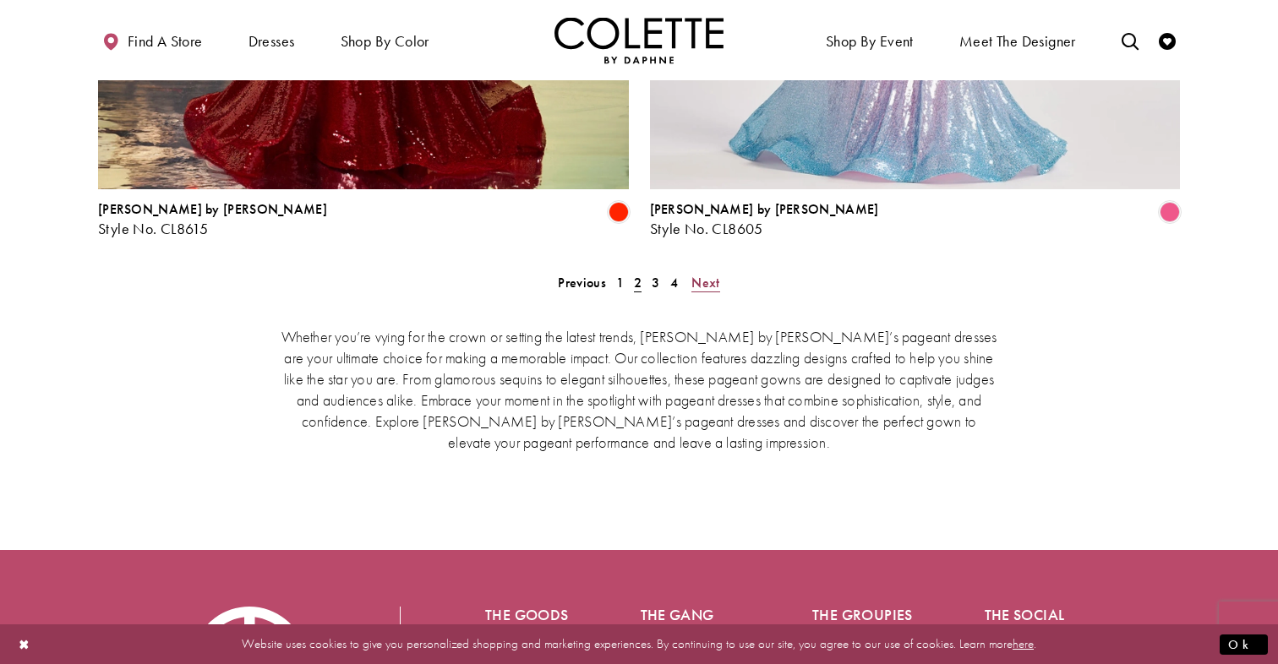
click at [702, 274] on span "Next" at bounding box center [705, 283] width 28 height 18
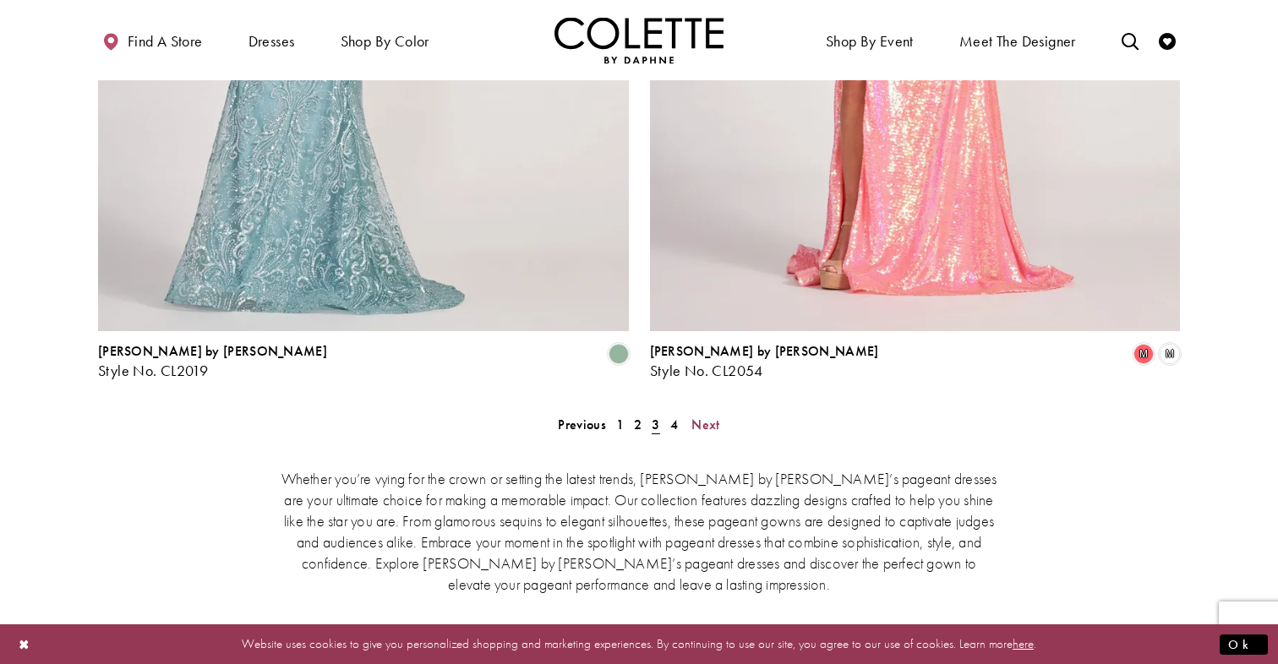
scroll to position [3126, 0]
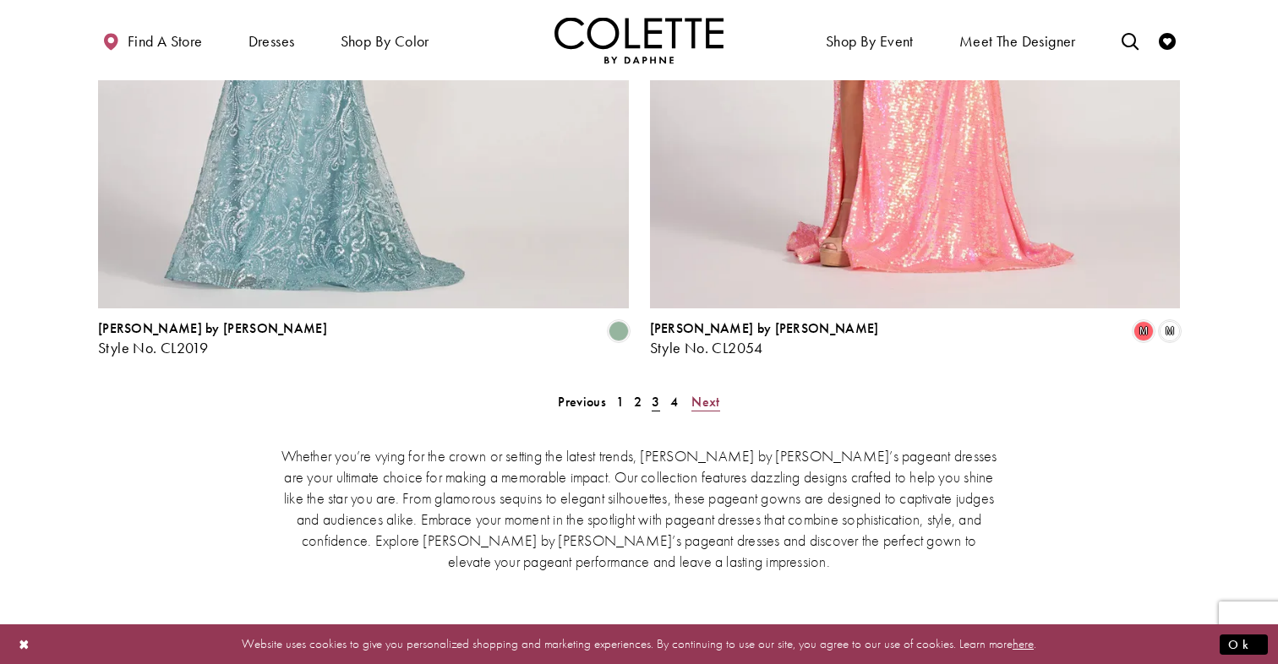
click at [701, 393] on span "Next" at bounding box center [705, 402] width 28 height 18
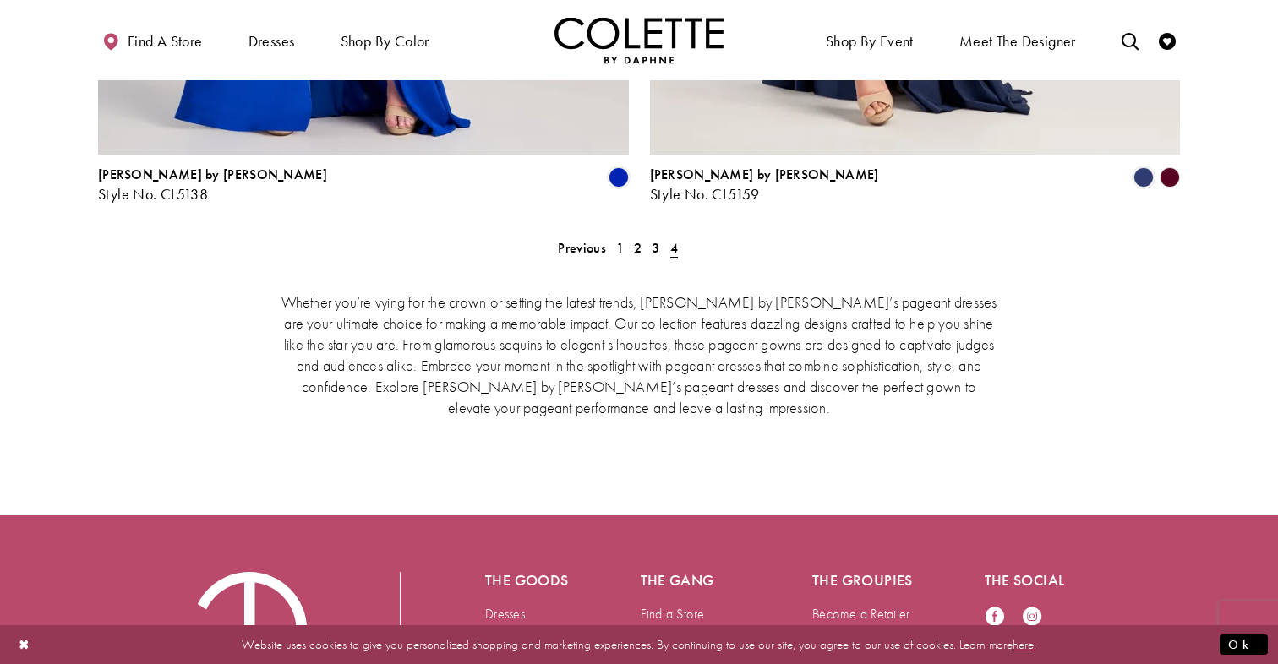
scroll to position [2040, 0]
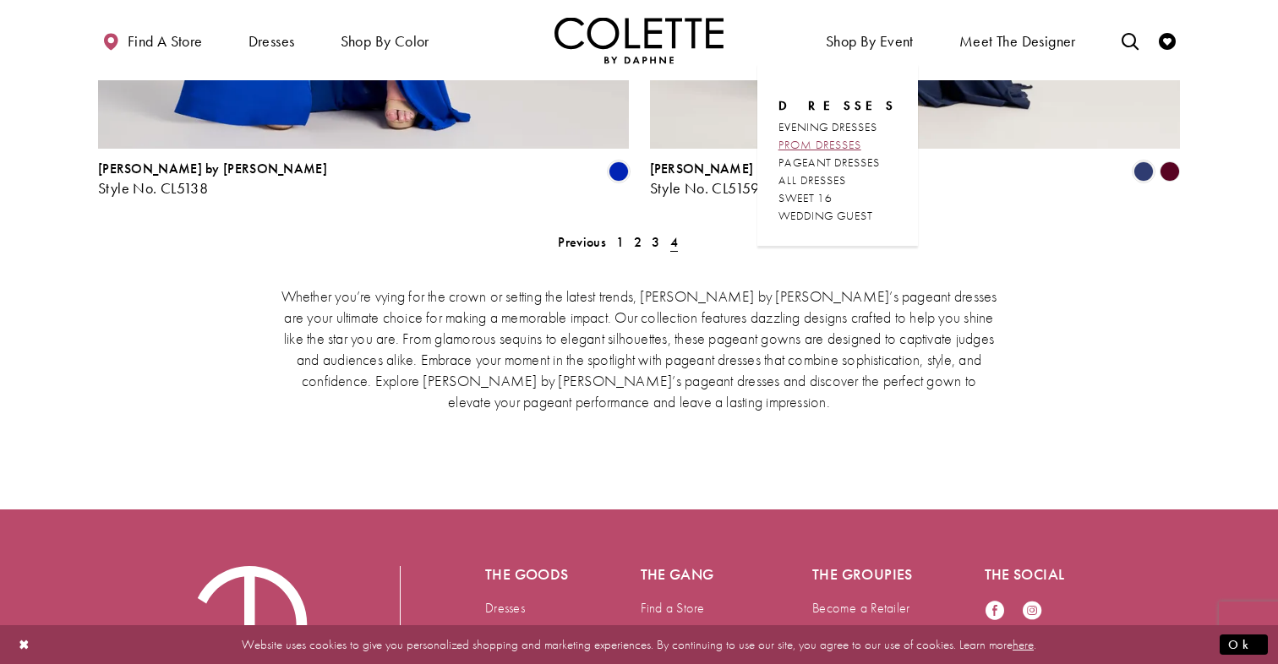
click at [861, 142] on span "PROM DRESSES" at bounding box center [819, 144] width 83 height 15
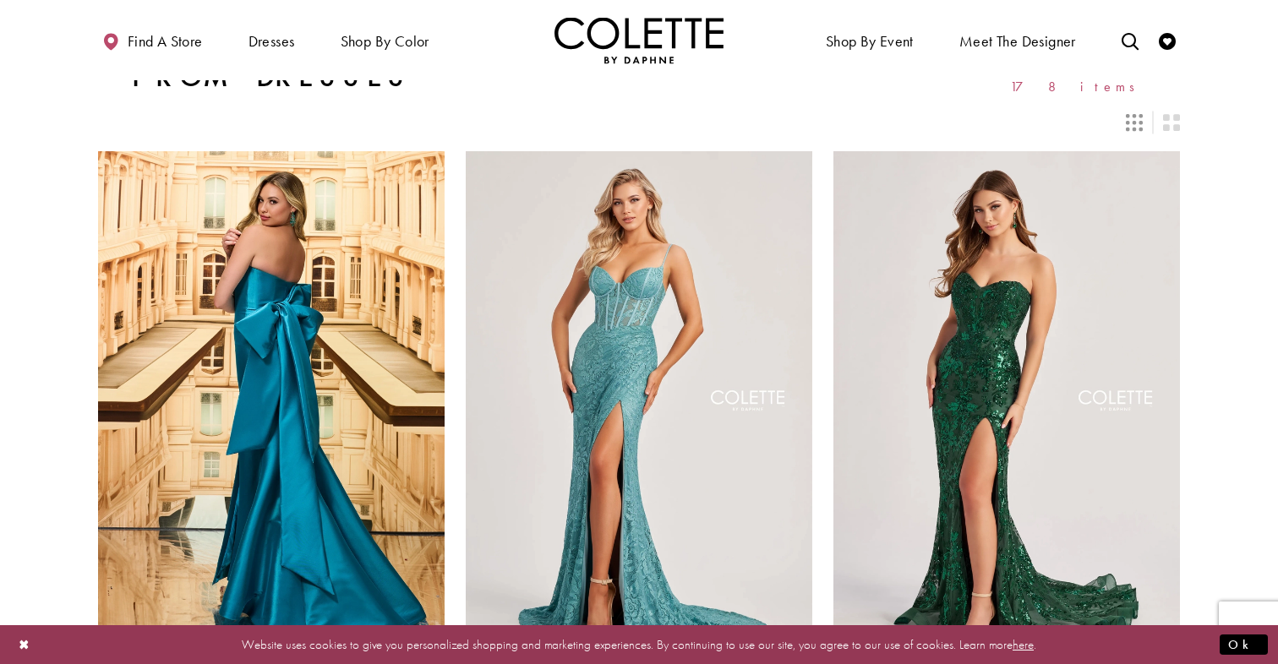
scroll to position [368, 0]
